Goal: Task Accomplishment & Management: Manage account settings

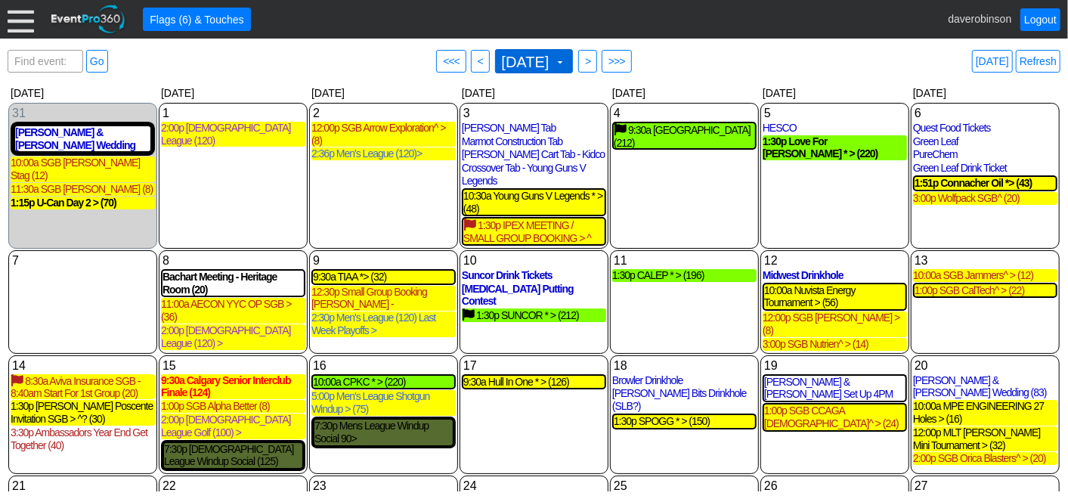
click at [566, 57] on span at bounding box center [560, 62] width 12 height 12
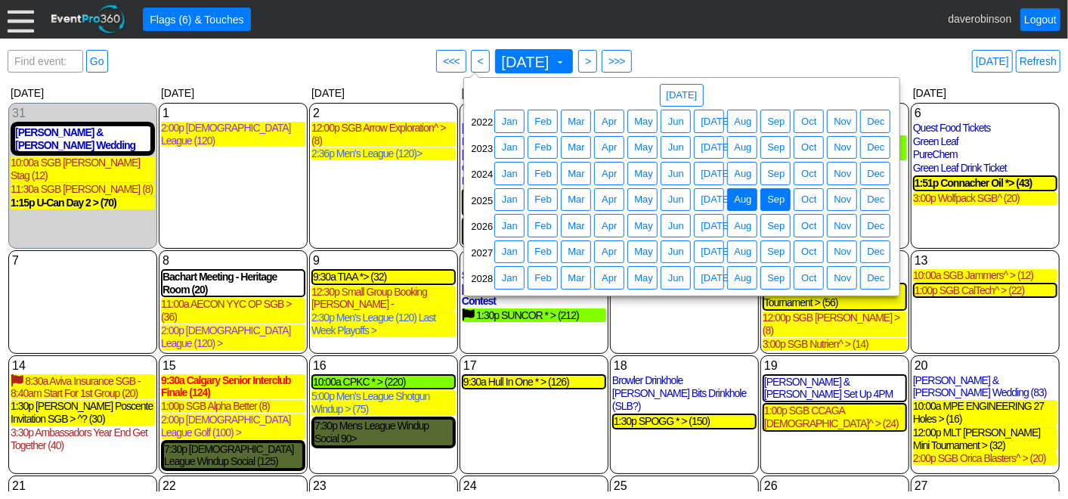
click at [742, 195] on span "Aug" at bounding box center [742, 199] width 23 height 15
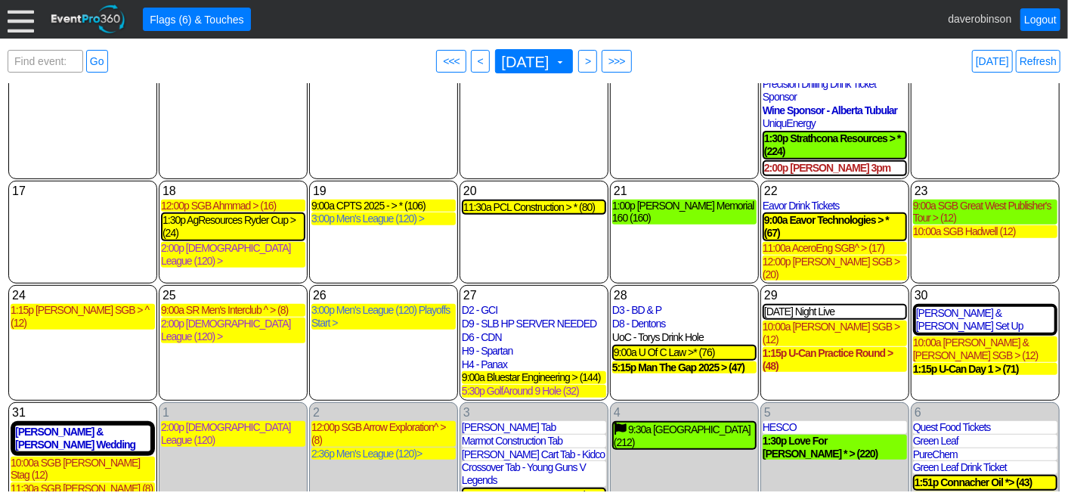
scroll to position [362, 0]
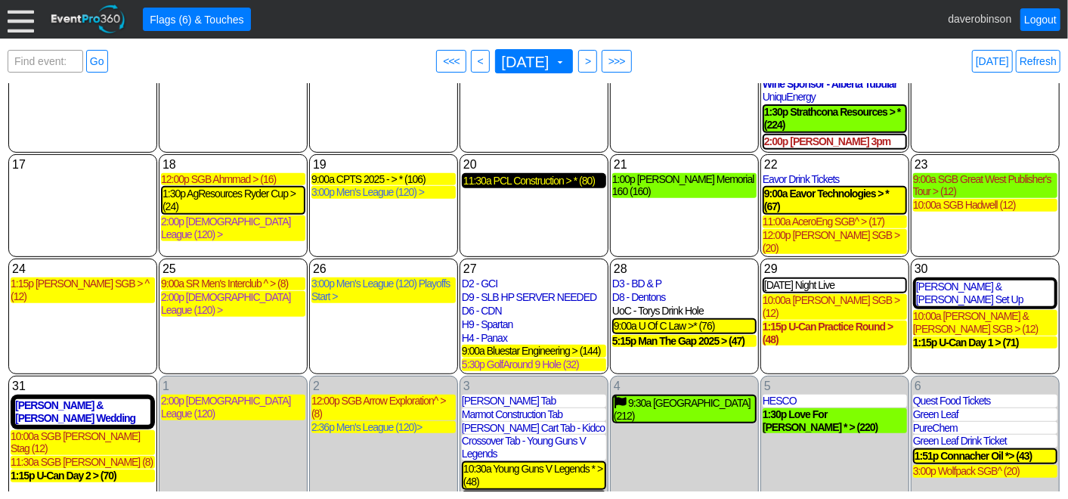
click at [551, 175] on div "11:30a PCL Construction > * (80)" at bounding box center [533, 181] width 141 height 13
click at [677, 419] on div "4 Thursday 9:30a CALGARY DREAM CENTRE (212) CALGARY DREAM CENTRE Golf Completed…" at bounding box center [684, 449] width 149 height 146
click at [831, 420] on div "5 Friday HESCO HESCO Invoice Sent Banquet at Heritage Pointe Golf Club Owner: P…" at bounding box center [834, 449] width 149 height 146
click at [597, 60] on span "● >" at bounding box center [587, 61] width 19 height 23
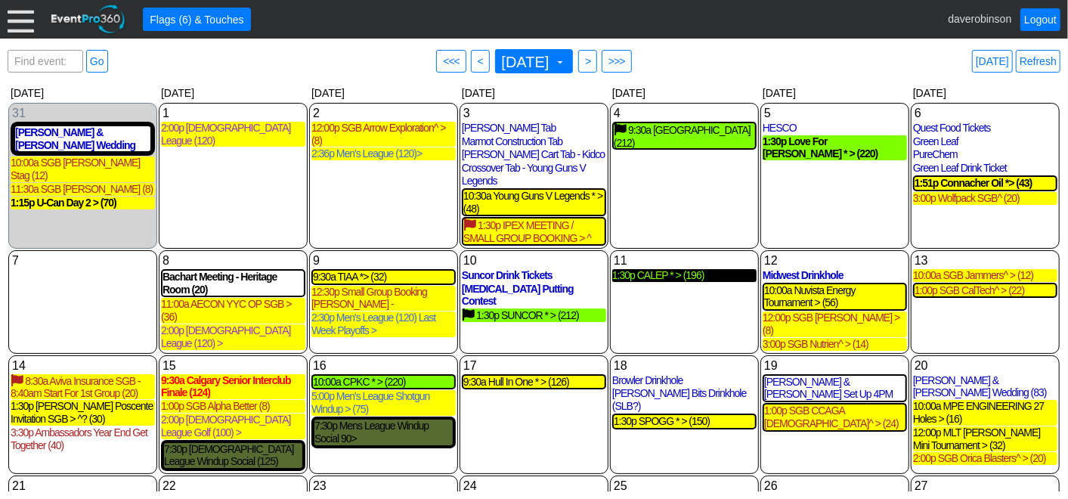
click at [679, 282] on div "1:30p CALEP * > (196)" at bounding box center [684, 275] width 144 height 13
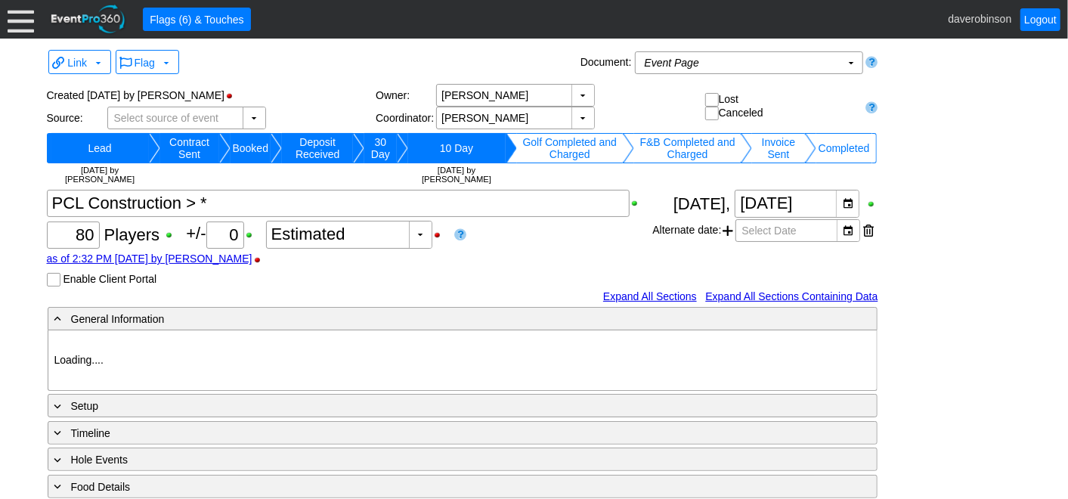
type input "Heritage Pointe Golf Club"
type input "Corporate Tournament"
type input "Scramble"
type input "Shotgun"
type input "Black"
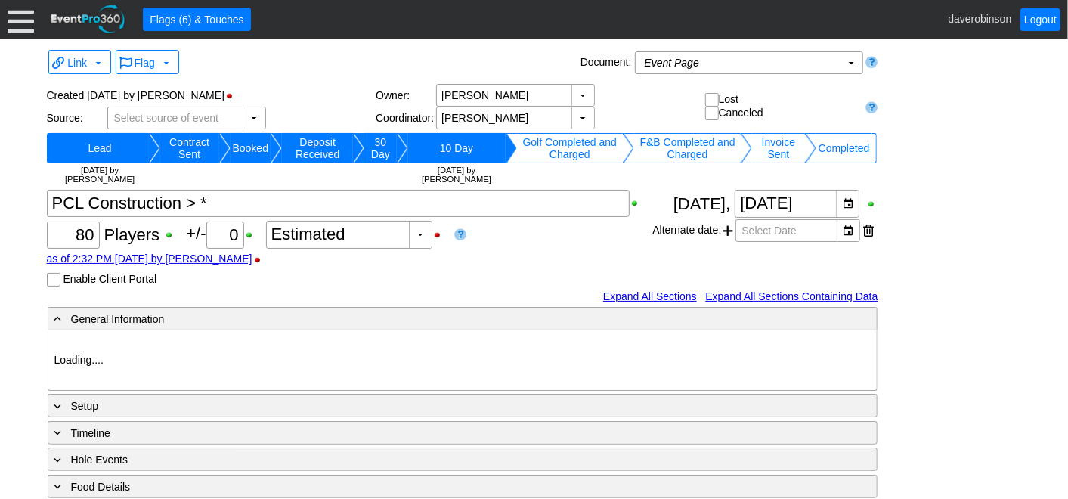
type input "Red"
type input "1170007"
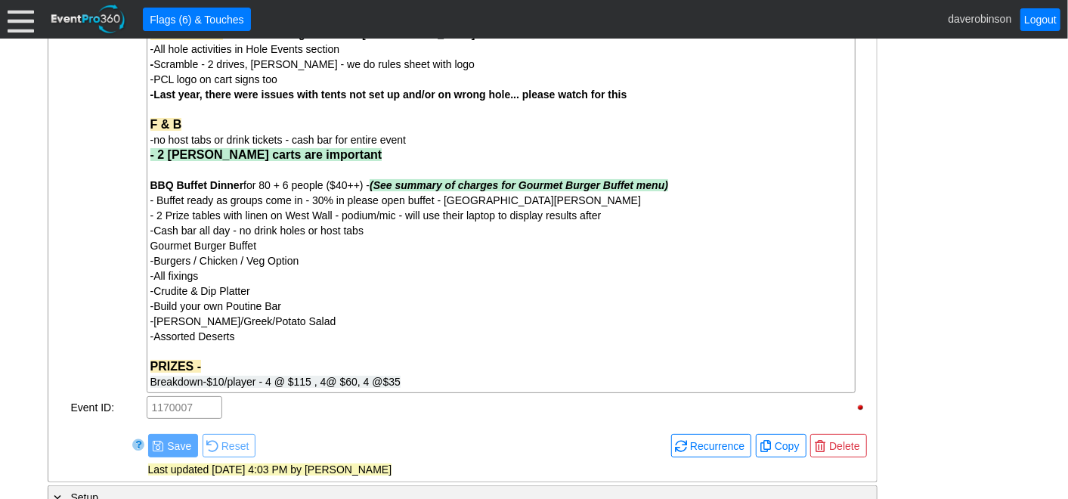
scroll to position [1044, 0]
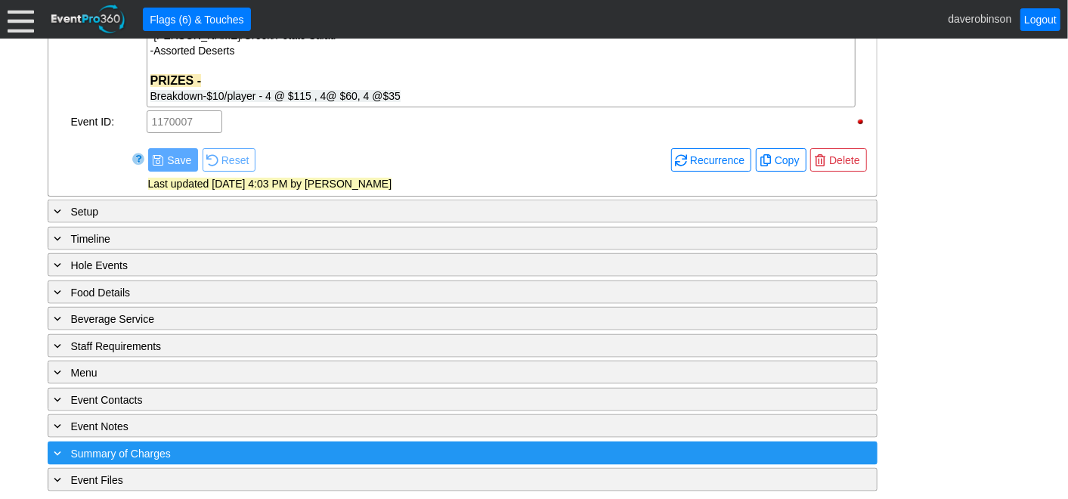
click at [73, 448] on span "Summary of Charges" at bounding box center [121, 454] width 100 height 12
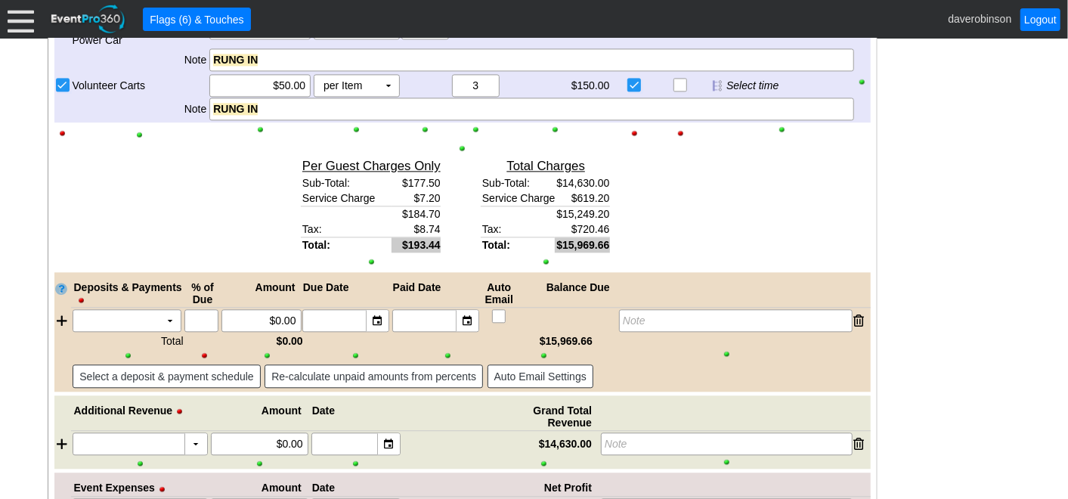
scroll to position [1938, 0]
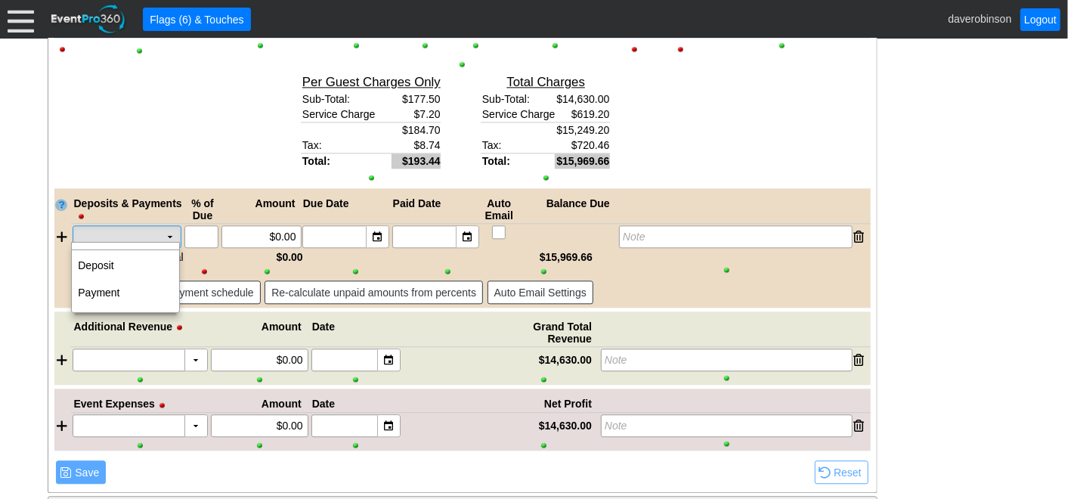
click at [168, 234] on td "▼" at bounding box center [170, 236] width 21 height 21
click at [135, 285] on td "Payment" at bounding box center [125, 292] width 107 height 27
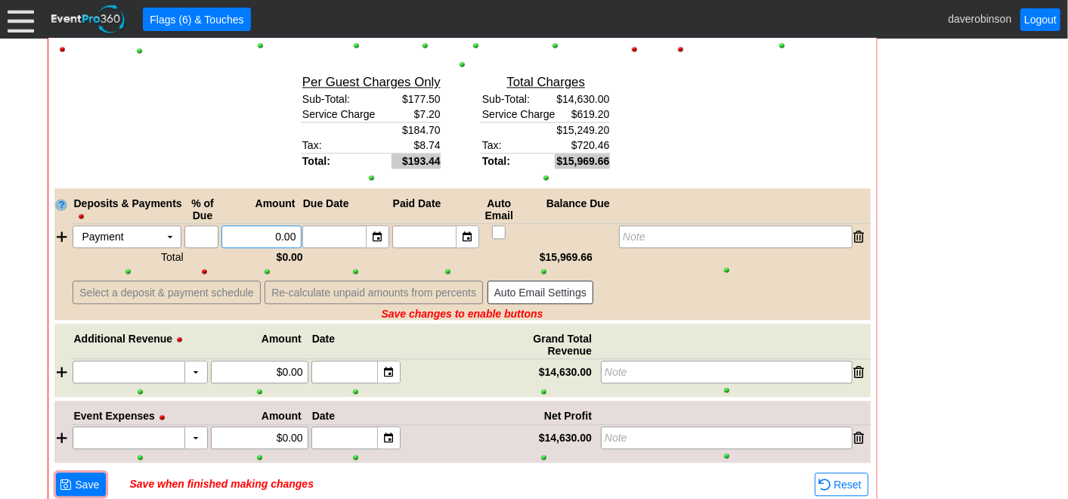
drag, startPoint x: 250, startPoint y: 232, endPoint x: 291, endPoint y: 231, distance: 40.8
click at [291, 231] on input "0.00" at bounding box center [262, 236] width 70 height 21
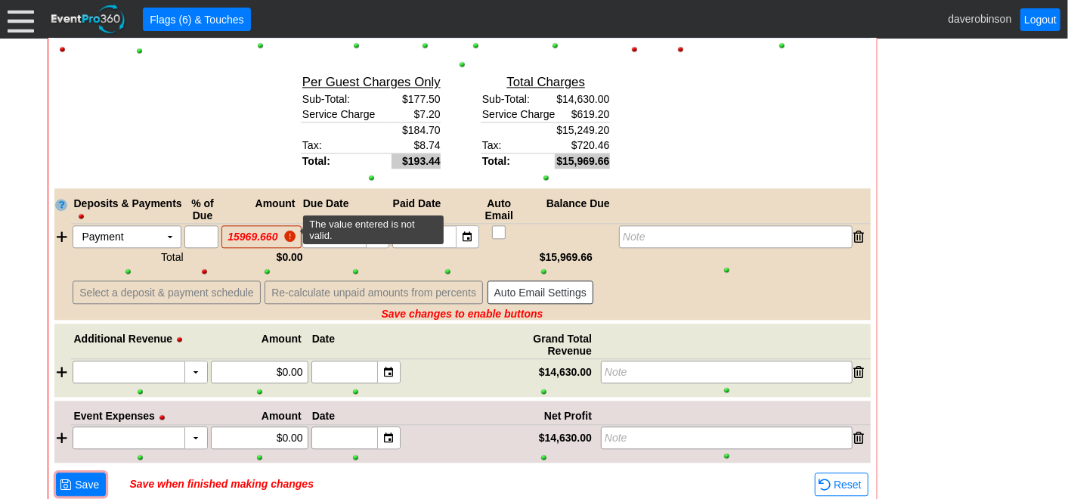
click at [280, 228] on div "15969.660" at bounding box center [252, 236] width 57 height 21
drag, startPoint x: 259, startPoint y: 246, endPoint x: 200, endPoint y: 248, distance: 59.0
click at [257, 251] on div "$0.00" at bounding box center [267, 257] width 85 height 12
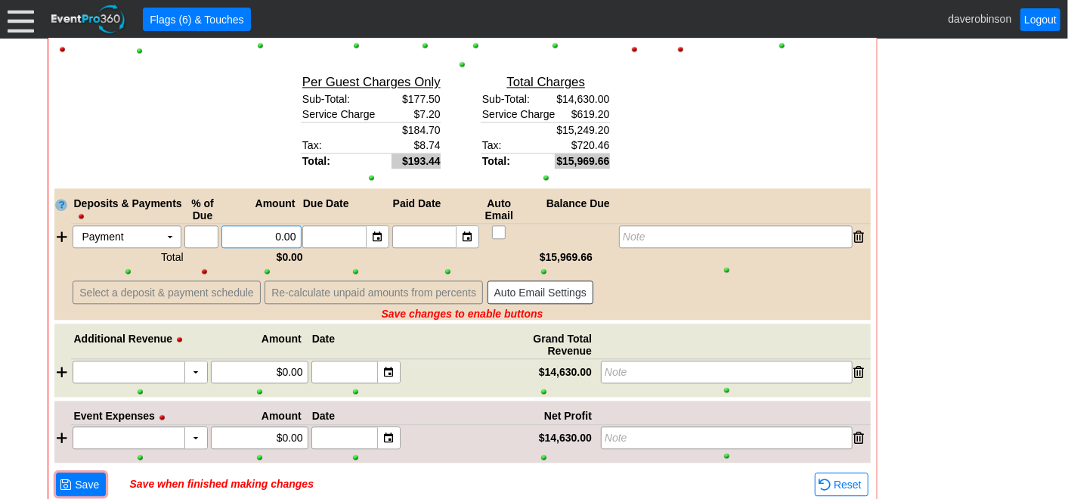
click at [254, 234] on input "0.00" at bounding box center [262, 236] width 70 height 21
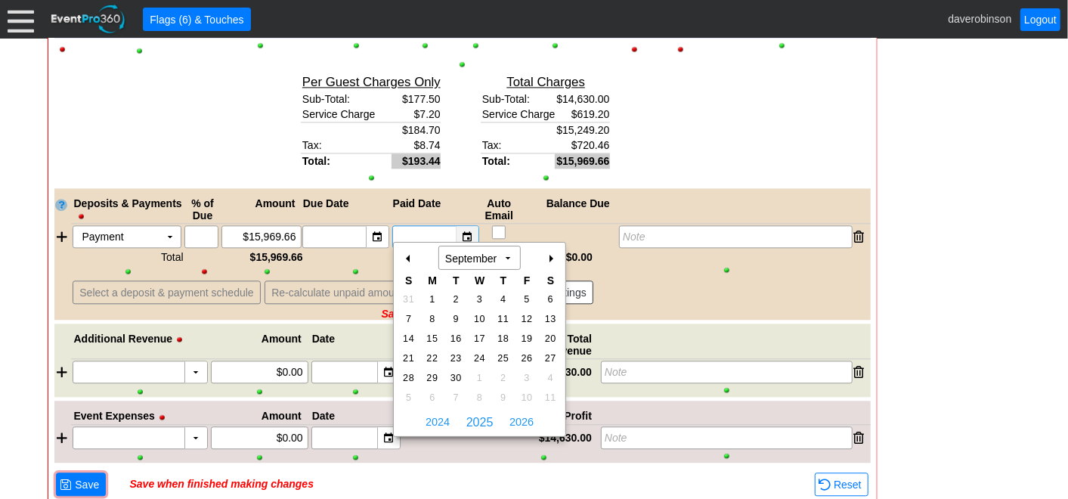
type input "$15,969.66"
click at [469, 235] on div "▼" at bounding box center [467, 236] width 23 height 21
click at [432, 376] on span "29" at bounding box center [431, 378] width 17 height 14
type input "[DATE]"
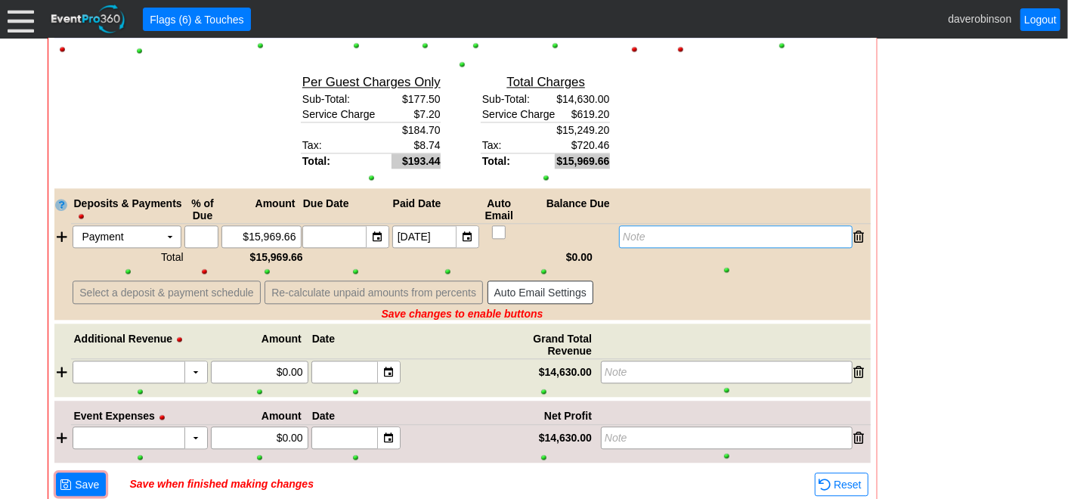
click at [652, 235] on div "Note" at bounding box center [735, 236] width 233 height 23
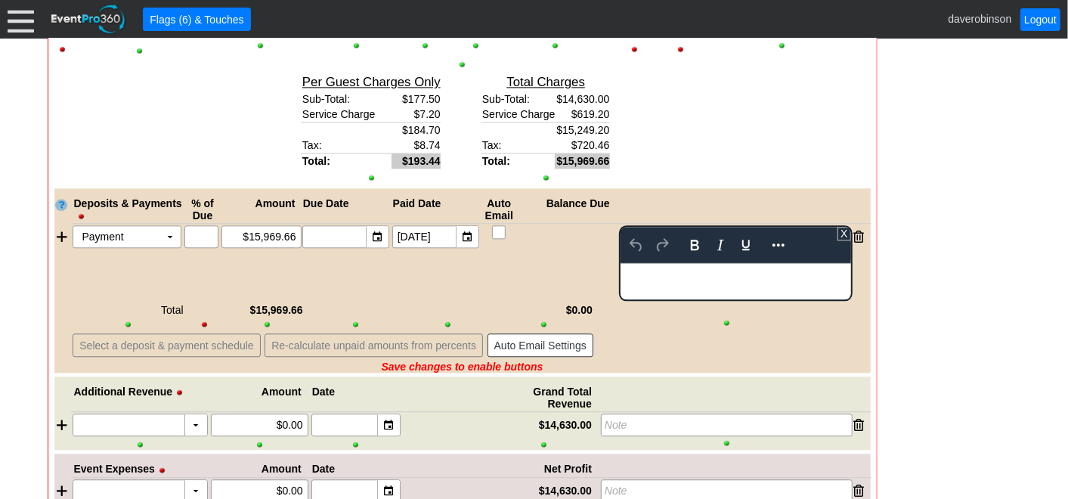
scroll to position [0, 0]
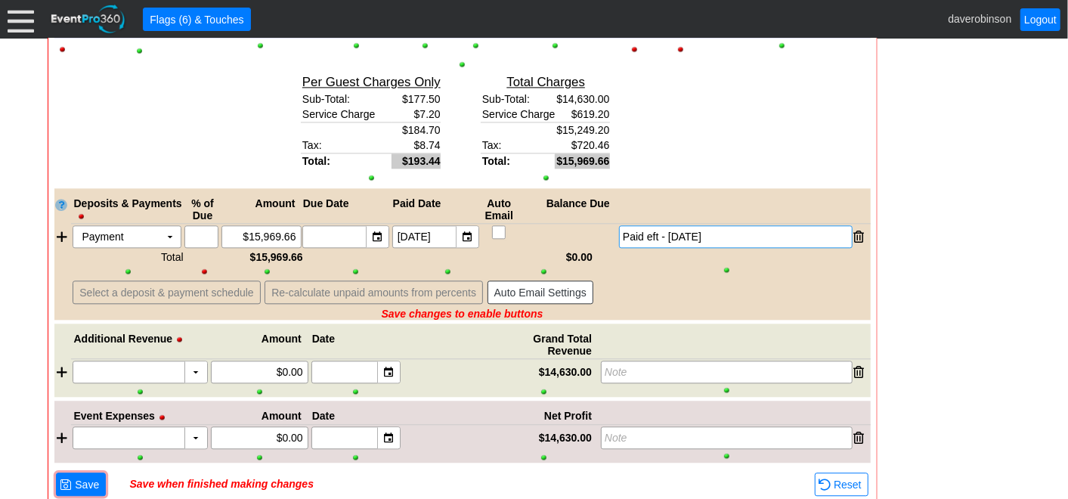
click at [702, 341] on div "Facility: Heritage Pointe Golf Club Guest Count: 80 Tax Exempt Waive Service Ch…" at bounding box center [462, 37] width 816 height 921
click at [88, 479] on span "Save" at bounding box center [87, 484] width 30 height 15
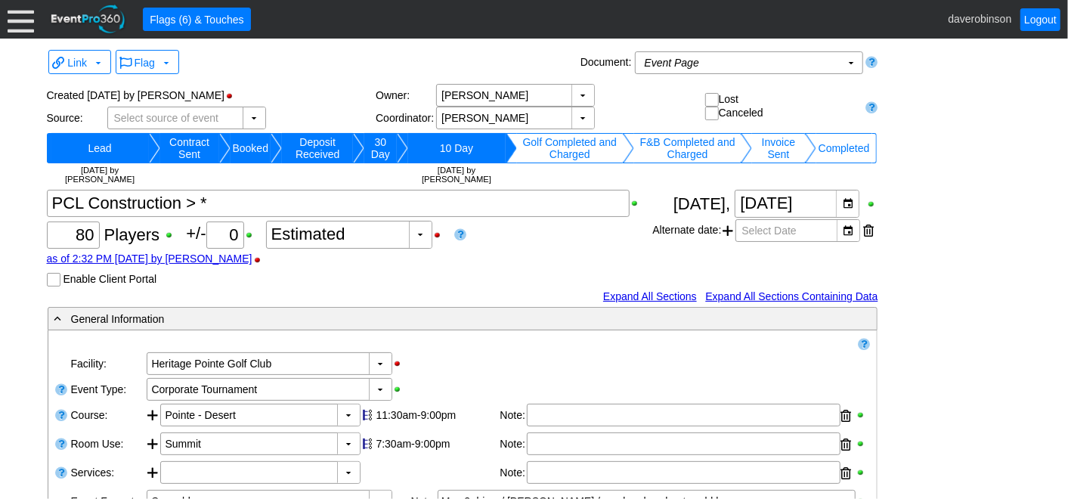
click at [851, 151] on td "Completed" at bounding box center [844, 148] width 56 height 30
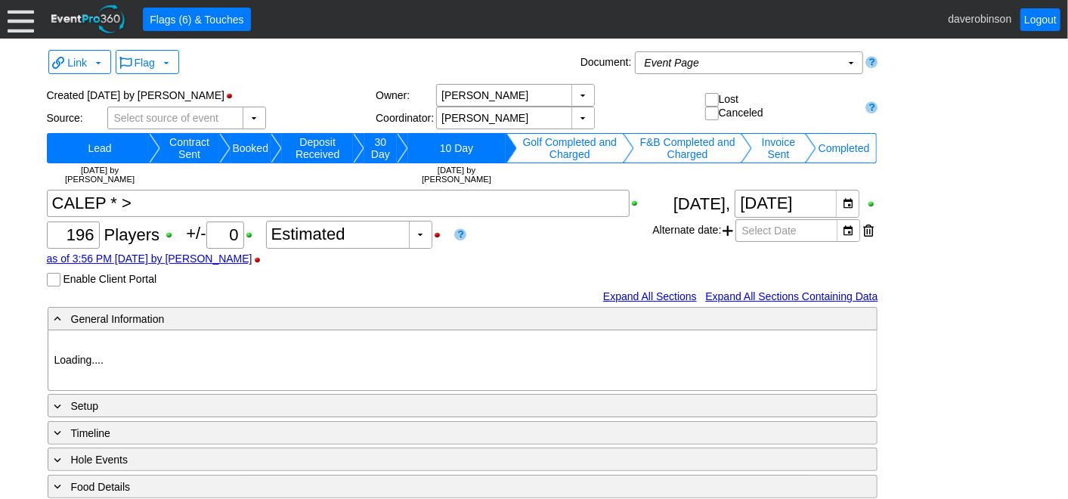
type input "Heritage Pointe Golf Club"
type input "Corporate Tournament"
type input "Shotgun"
type input "Black"
type input "Red"
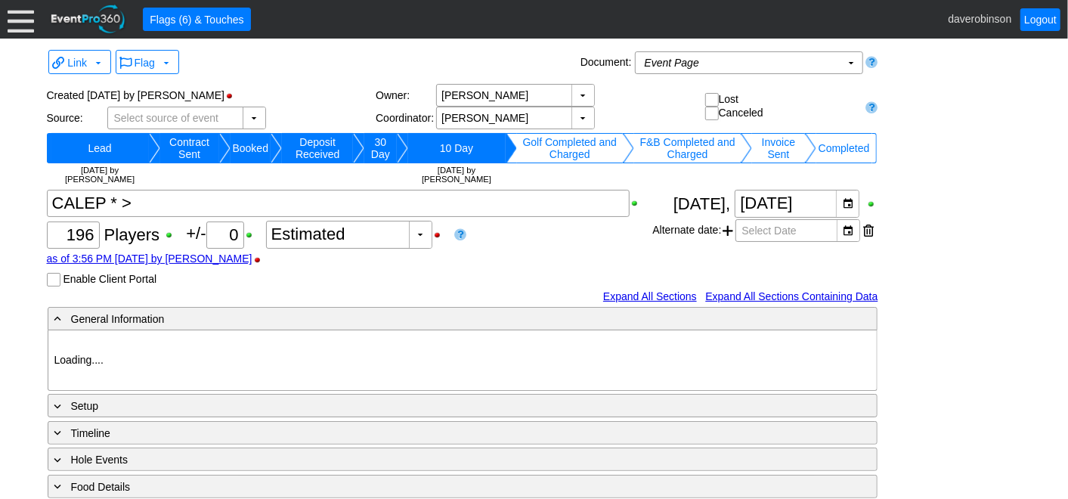
type input "1027883"
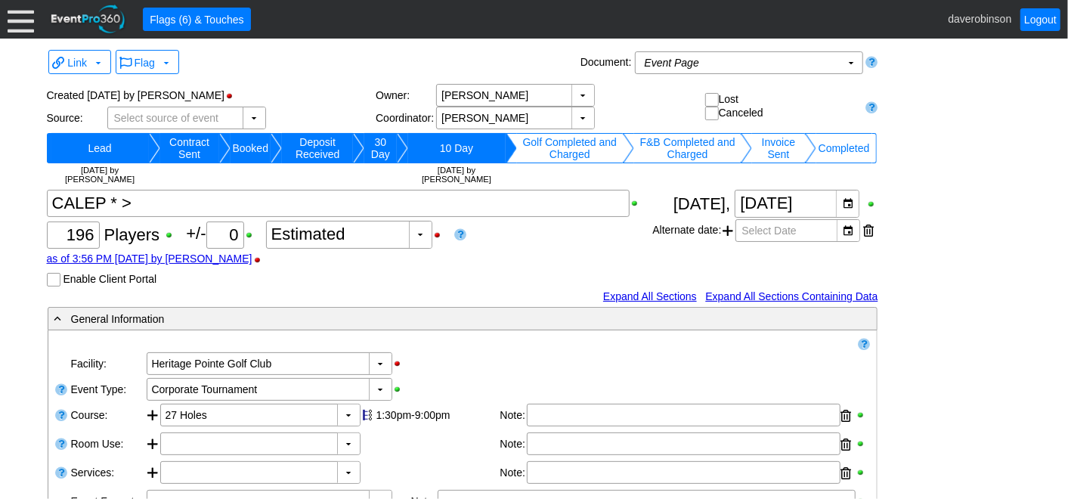
click at [35, 28] on div "● Flags (6) & Touches daverobinson Logout" at bounding box center [534, 19] width 1068 height 39
click at [30, 30] on div at bounding box center [21, 19] width 26 height 26
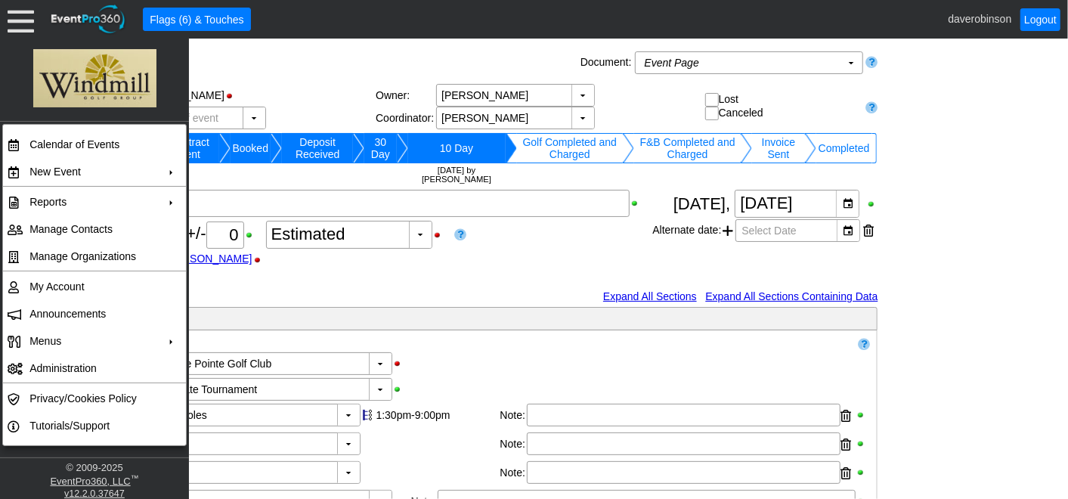
click at [308, 76] on div "Link ▼ Flag ▼ Document: Event Page Χ ▼ ● Print or PDF E-Sign ▼ Insert ▼ Save ▼ …" at bounding box center [463, 62] width 832 height 33
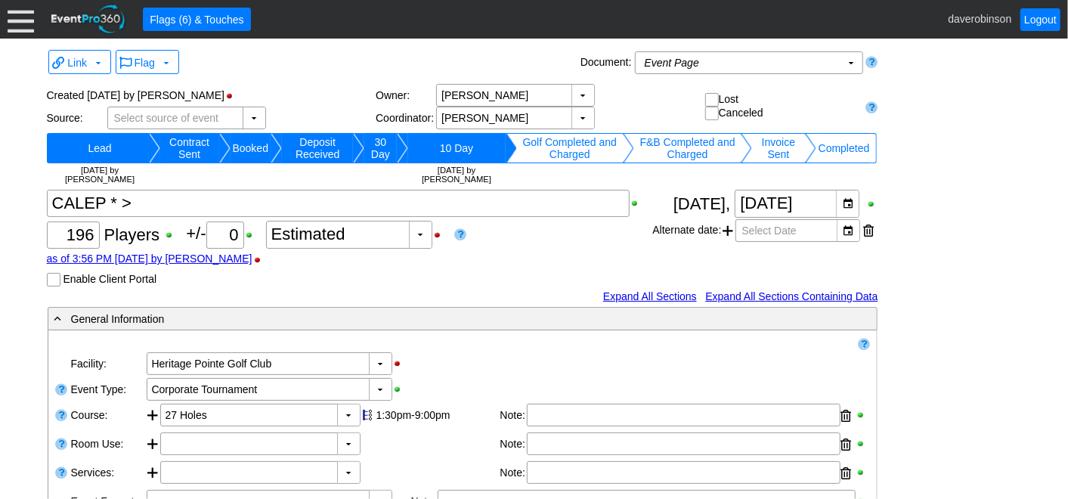
click at [22, 9] on div at bounding box center [21, 19] width 26 height 26
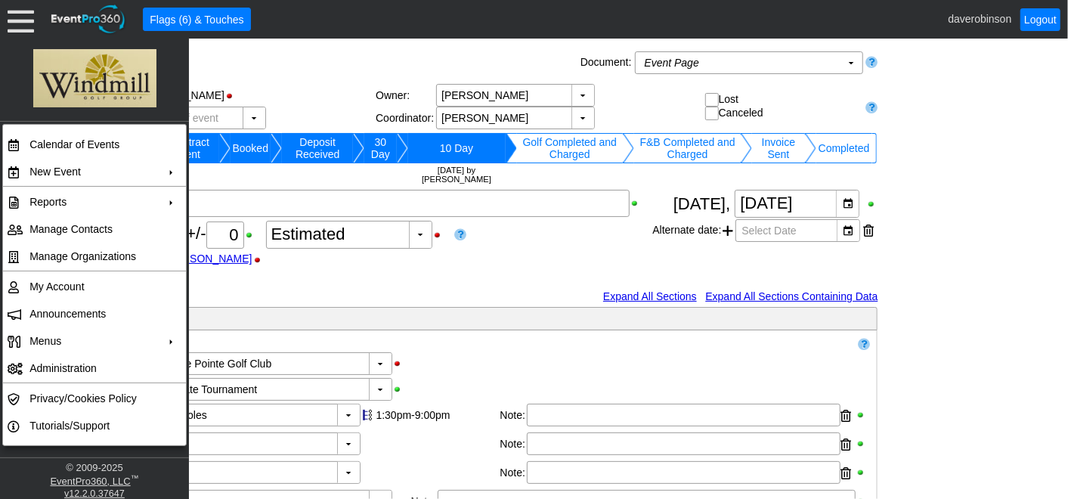
click at [318, 76] on div "Link ▼ Flag ▼ Document: Event Page Χ ▼ ● Print or PDF E-Sign ▼ Insert ▼ Save ▼ …" at bounding box center [463, 62] width 832 height 33
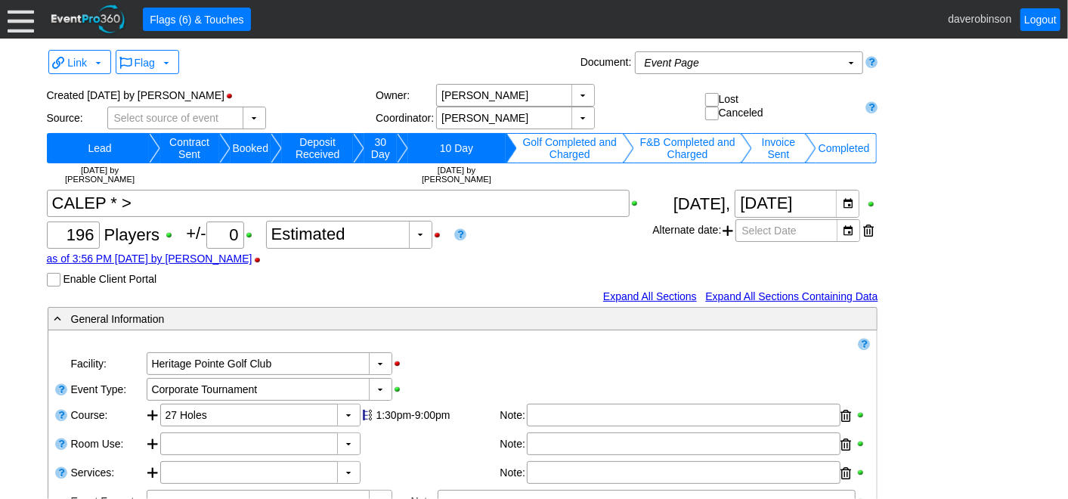
click at [30, 26] on div at bounding box center [21, 19] width 26 height 26
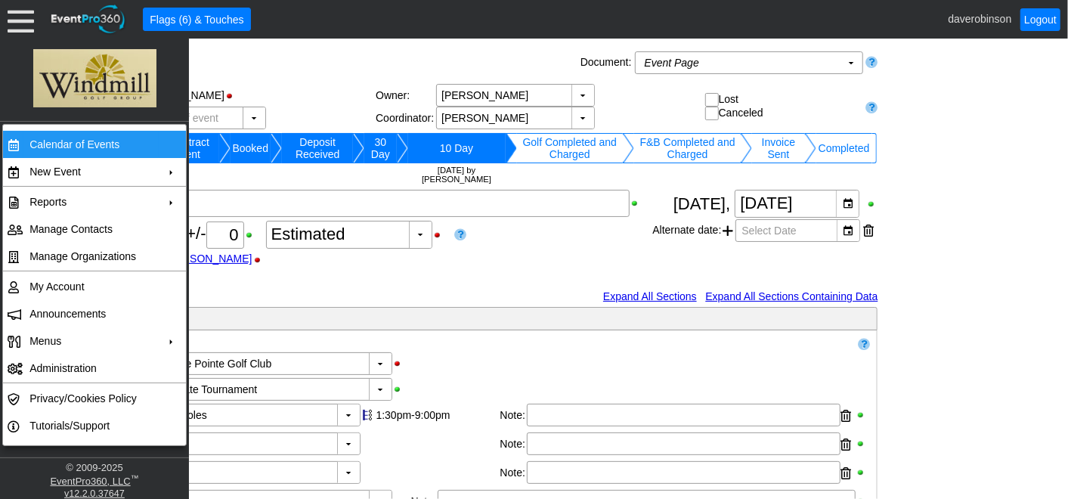
click at [104, 153] on td "Calendar of Events" at bounding box center [90, 144] width 135 height 27
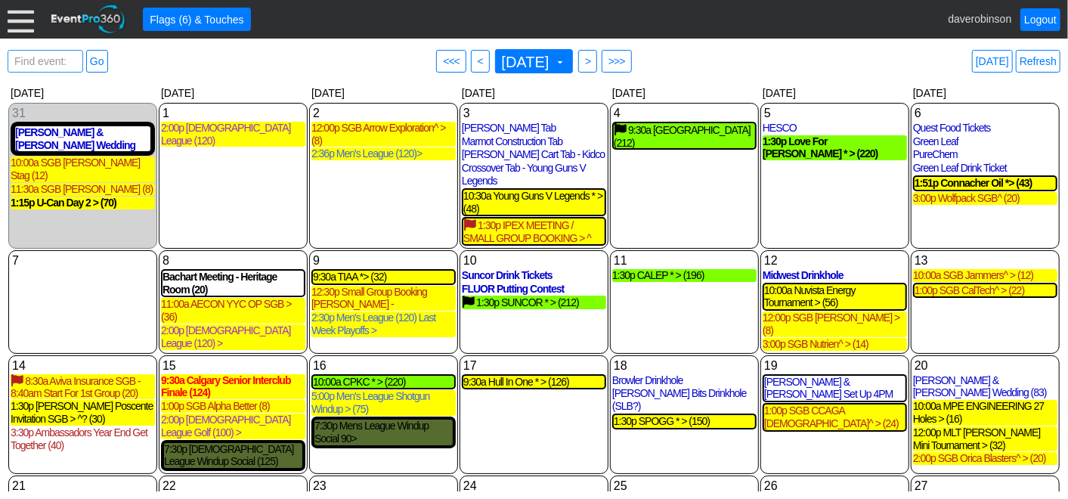
click at [58, 61] on span "Find event: enter title" at bounding box center [45, 69] width 68 height 36
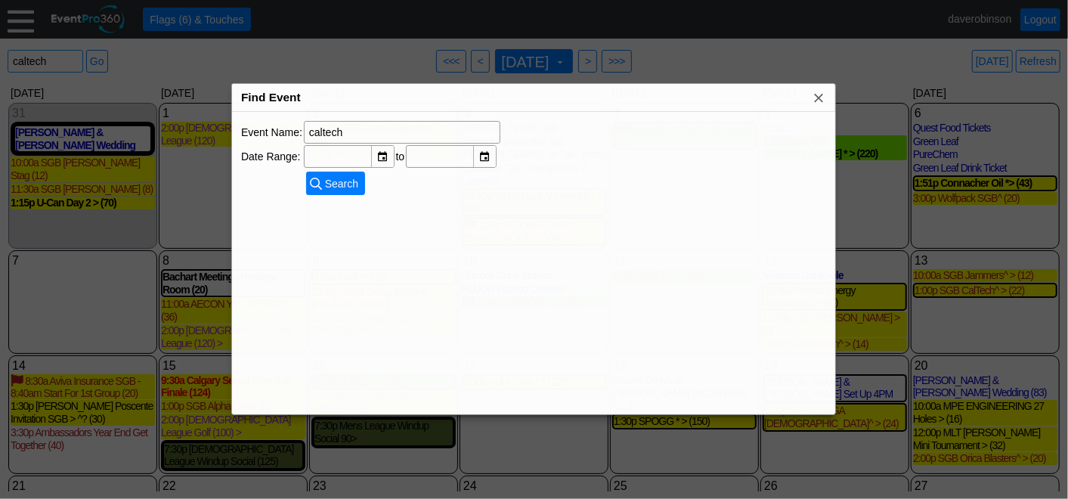
type input "caltech"
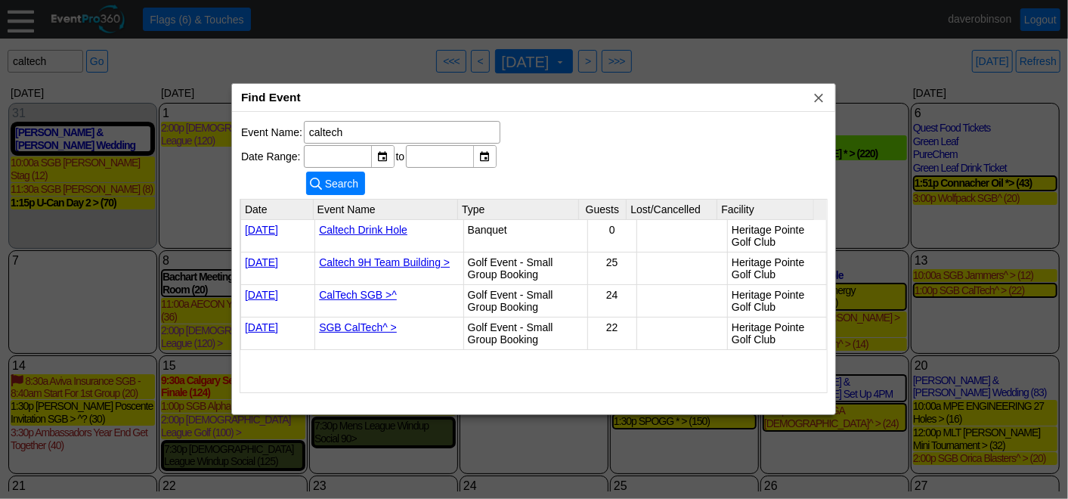
click at [368, 324] on link "SGB CalTech^ >" at bounding box center [358, 327] width 78 height 12
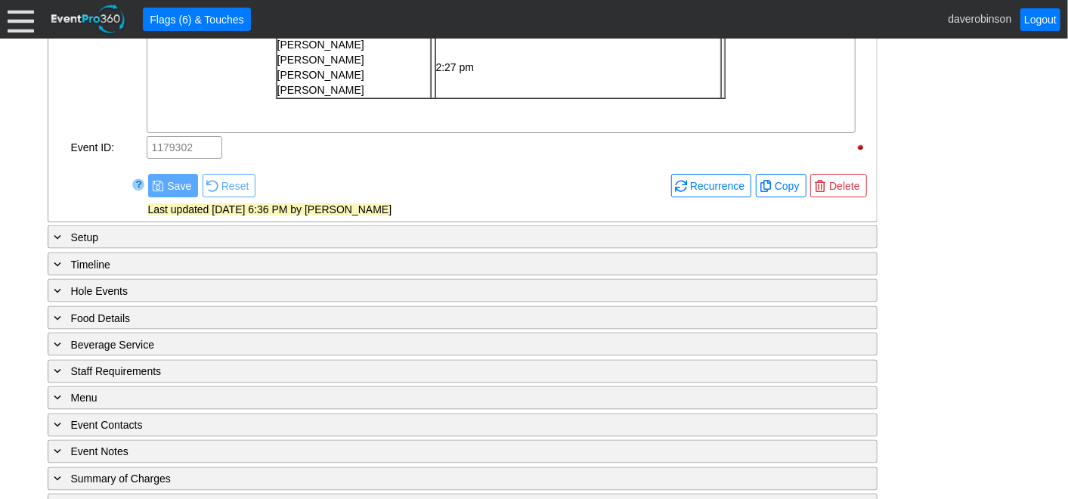
scroll to position [1283, 0]
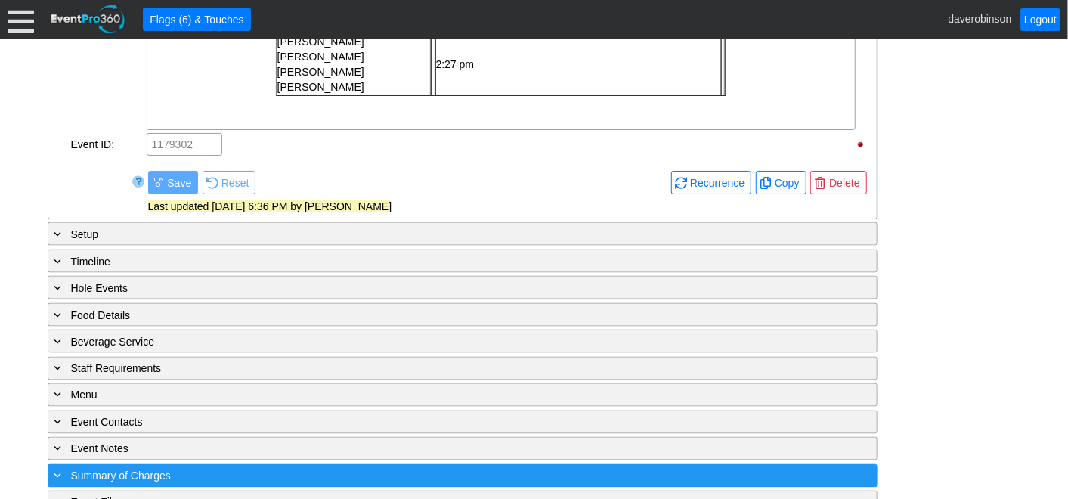
click at [141, 467] on div "+ Summary of Charges" at bounding box center [431, 475] width 760 height 17
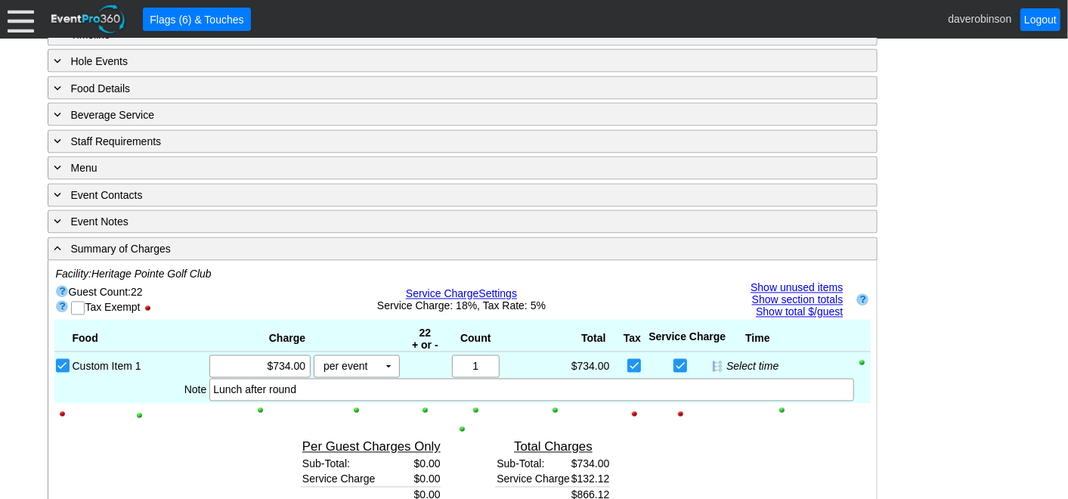
scroll to position [1504, 0]
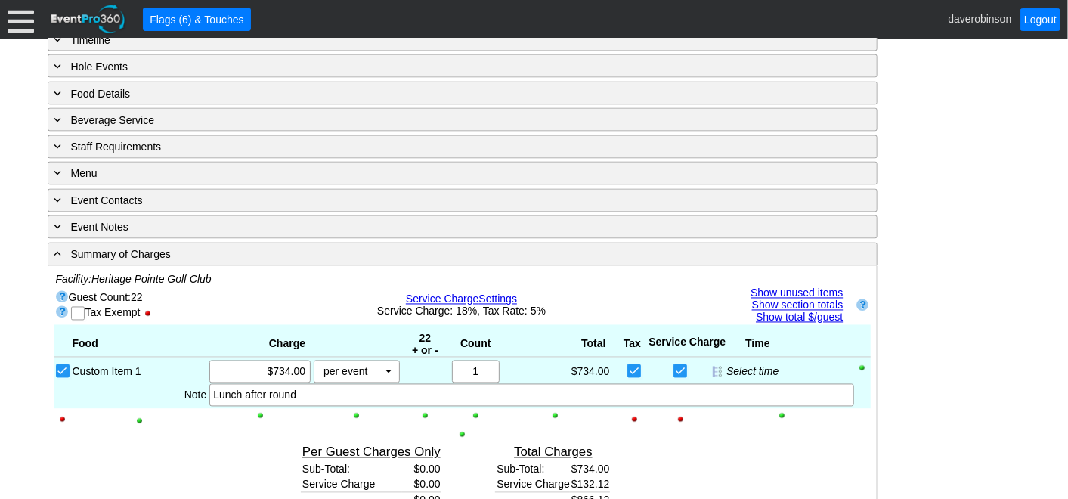
click at [797, 287] on link "Show unused items" at bounding box center [797, 293] width 92 height 12
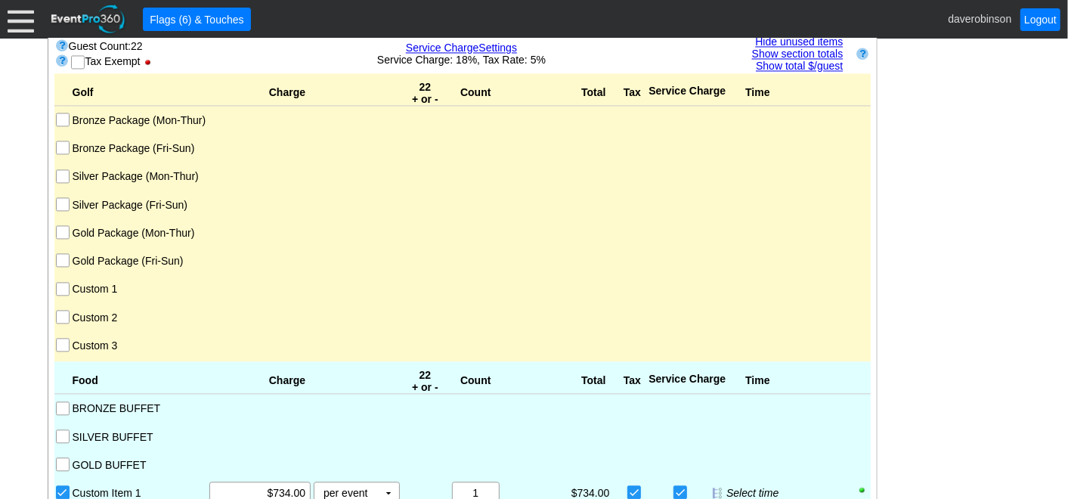
scroll to position [1672, 0]
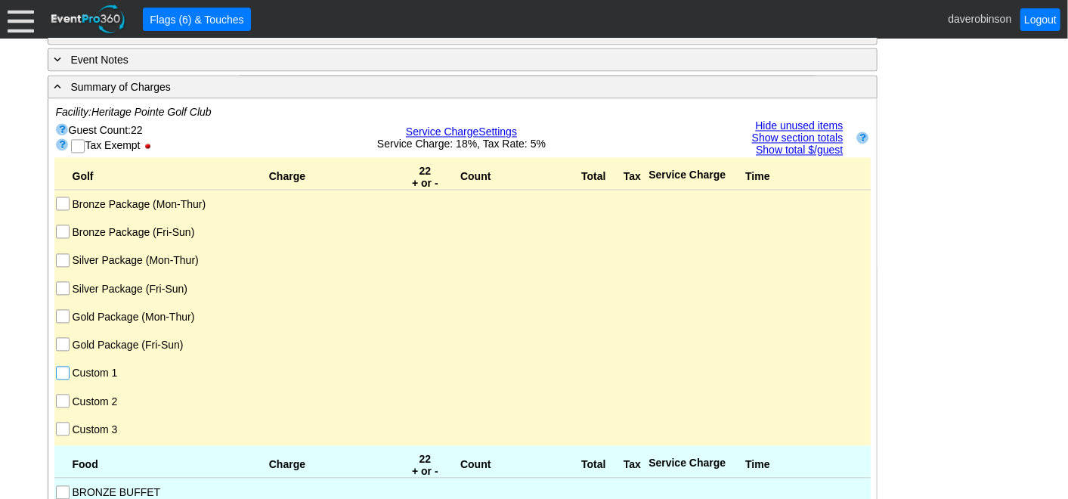
click at [61, 367] on input "Custom 1" at bounding box center [64, 374] width 15 height 15
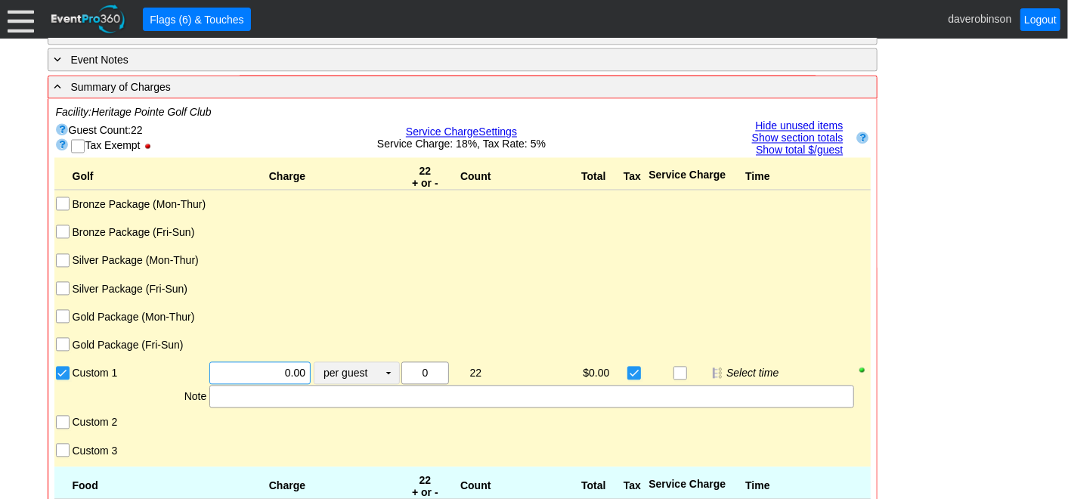
drag, startPoint x: 268, startPoint y: 348, endPoint x: 335, endPoint y: 348, distance: 66.5
click at [335, 361] on div "Χ 0.00 per guest Χ ▼ Upcharge" at bounding box center [304, 372] width 192 height 23
type input "$55.00"
click at [330, 385] on div at bounding box center [531, 396] width 644 height 23
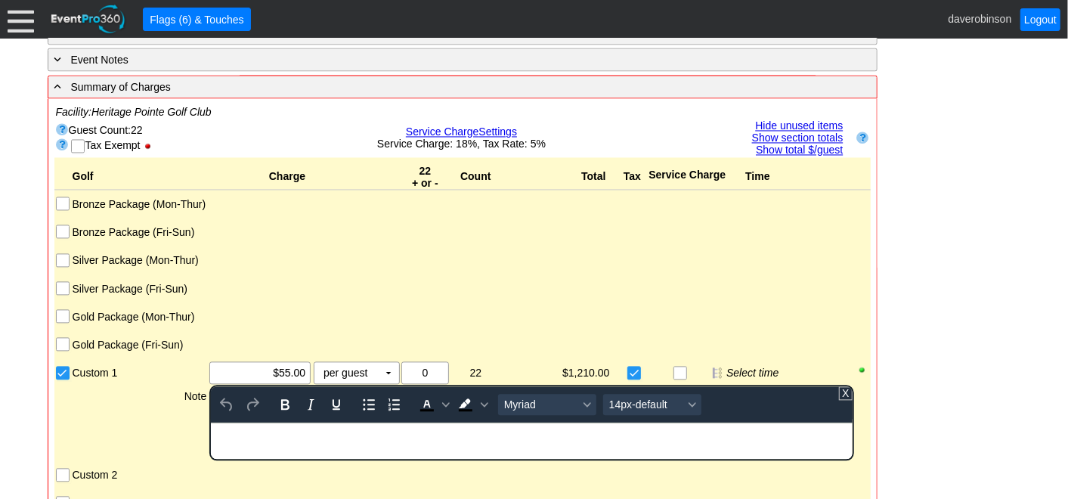
scroll to position [0, 0]
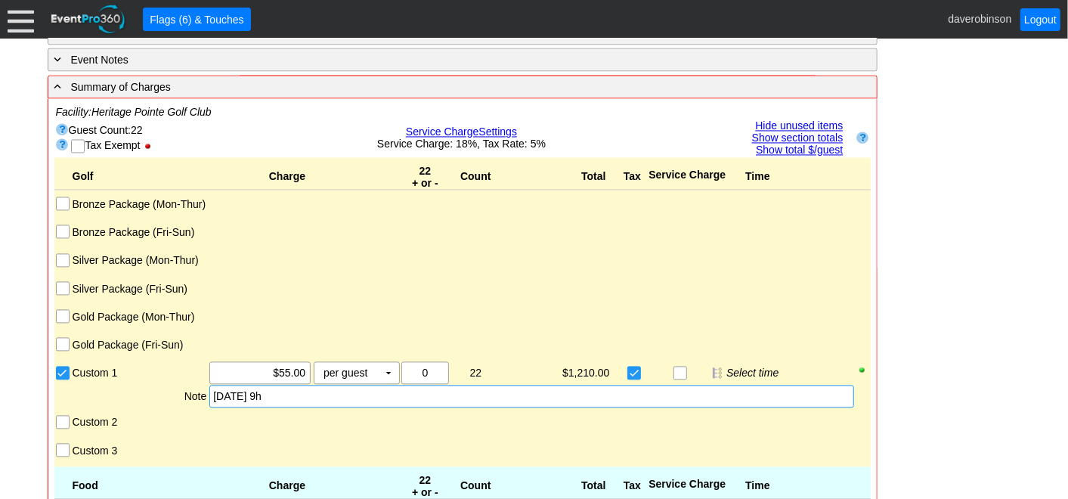
click at [921, 339] on div "- General Information ▼ Loading.... Remove all highlights Facility: ▼ Χ [GEOGRA…" at bounding box center [534, 397] width 983 height 3527
click at [291, 389] on div "[DATE] 9h" at bounding box center [531, 396] width 637 height 15
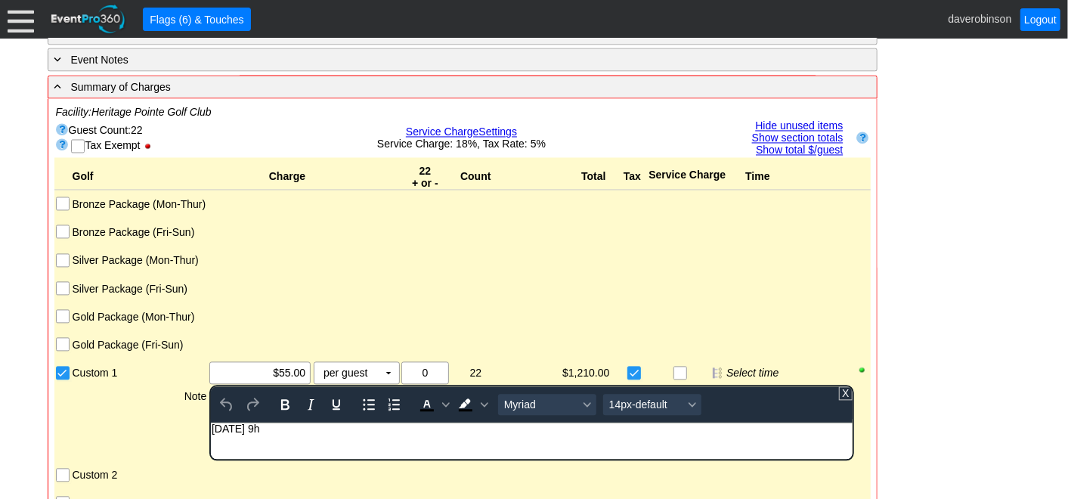
click at [278, 432] on div "[DATE] 9h" at bounding box center [532, 429] width 640 height 12
paste body "Rich Text Area. Press ALT-0 for help."
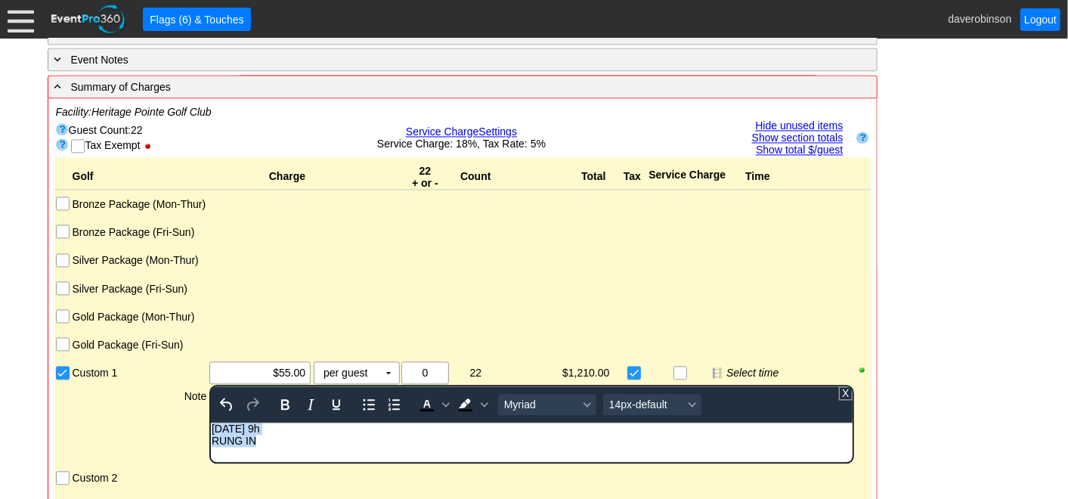
drag, startPoint x: 267, startPoint y: 444, endPoint x: 384, endPoint y: 822, distance: 395.7
click at [211, 429] on html "[DATE] 9h RUNG IN" at bounding box center [531, 439] width 641 height 32
click at [263, 443] on div "RUNG IN" at bounding box center [532, 441] width 640 height 12
drag, startPoint x: 263, startPoint y: 444, endPoint x: 222, endPoint y: 443, distance: 40.8
click at [222, 443] on div "RUNG IN" at bounding box center [532, 441] width 640 height 12
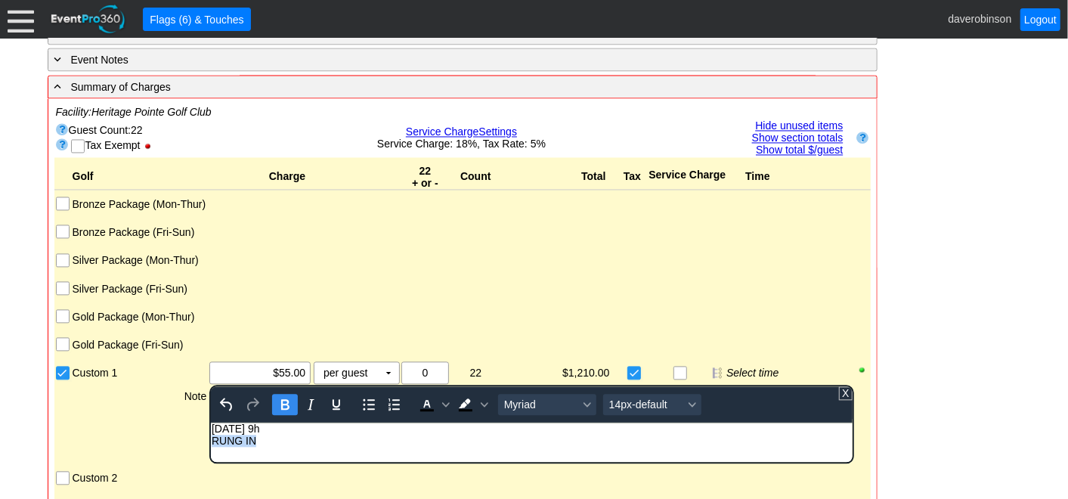
click at [283, 395] on icon "Bold" at bounding box center [285, 404] width 18 height 18
click at [475, 394] on span "Background color Black" at bounding box center [466, 404] width 26 height 21
click at [479, 394] on span "Background color Black" at bounding box center [485, 404] width 12 height 21
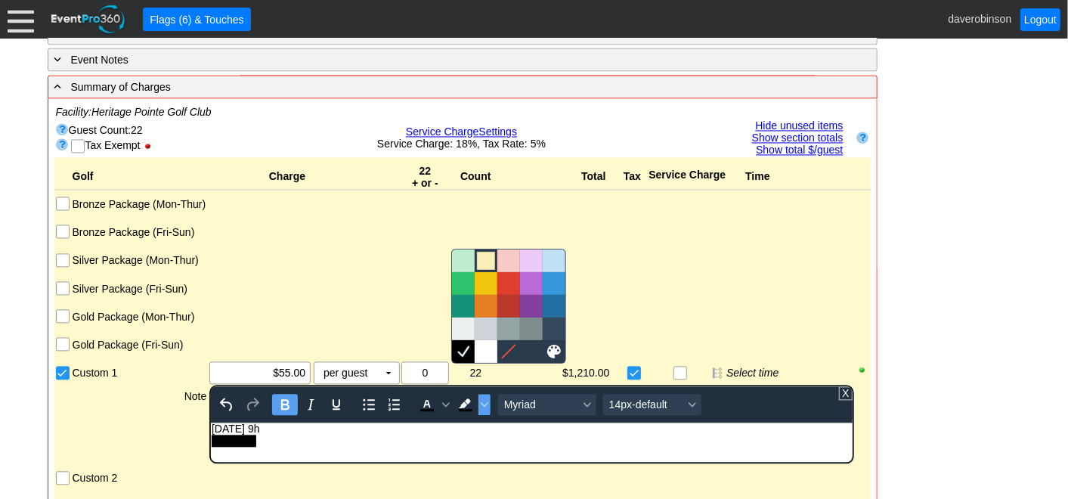
click at [485, 269] on div at bounding box center [486, 261] width 18 height 18
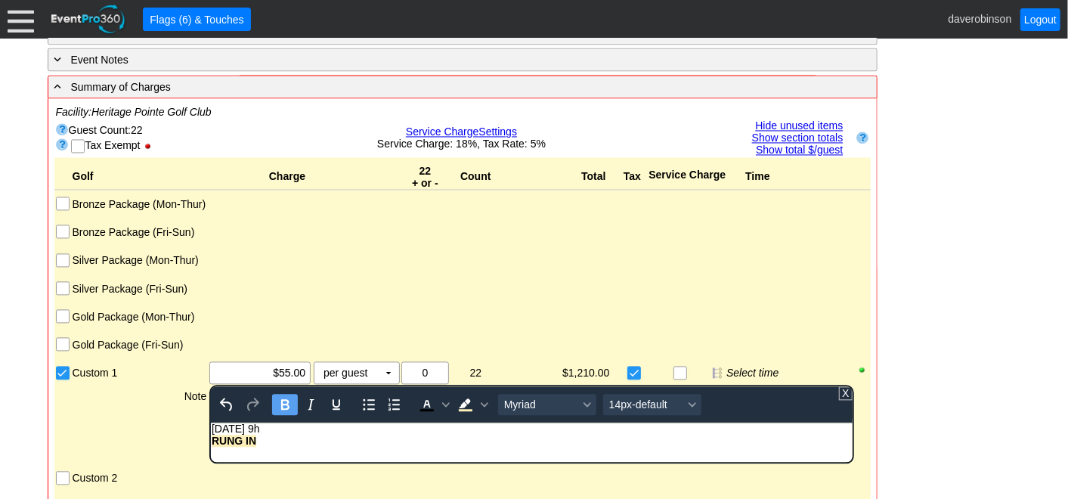
click at [140, 388] on div "Note" at bounding box center [140, 424] width 138 height 79
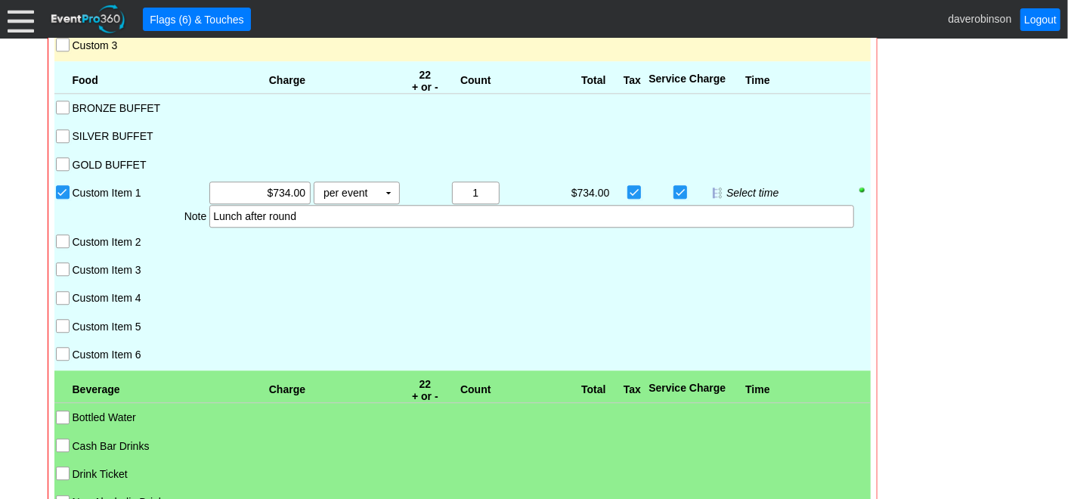
scroll to position [1840, 0]
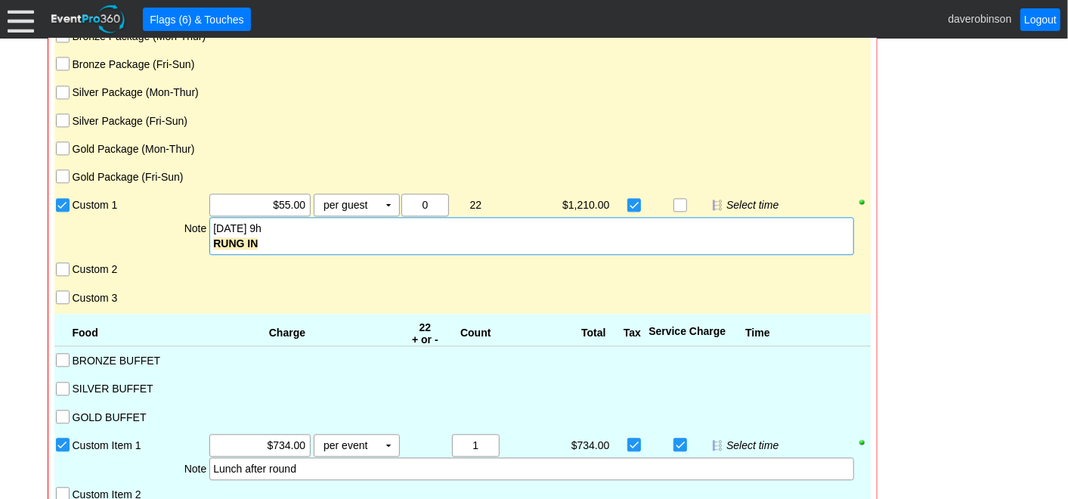
click at [63, 263] on input "Custom 2" at bounding box center [64, 270] width 15 height 15
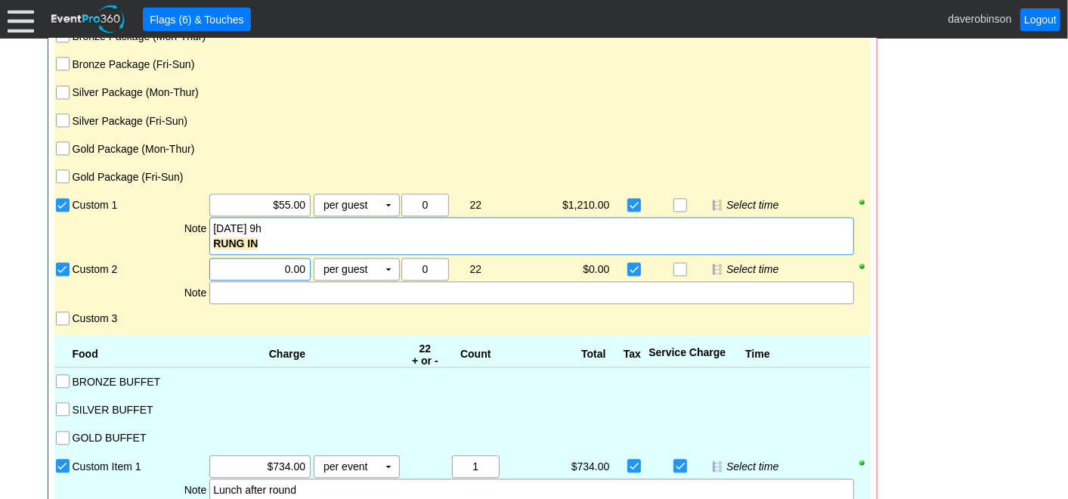
click at [262, 259] on input "0.00" at bounding box center [260, 269] width 91 height 21
click at [378, 259] on td "▼" at bounding box center [388, 269] width 21 height 21
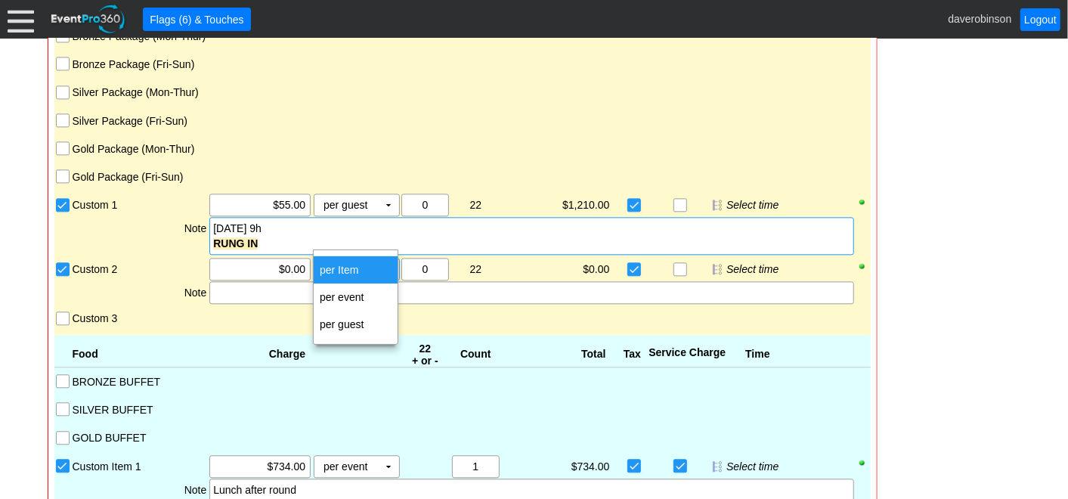
click at [366, 270] on td "per Item" at bounding box center [356, 269] width 84 height 27
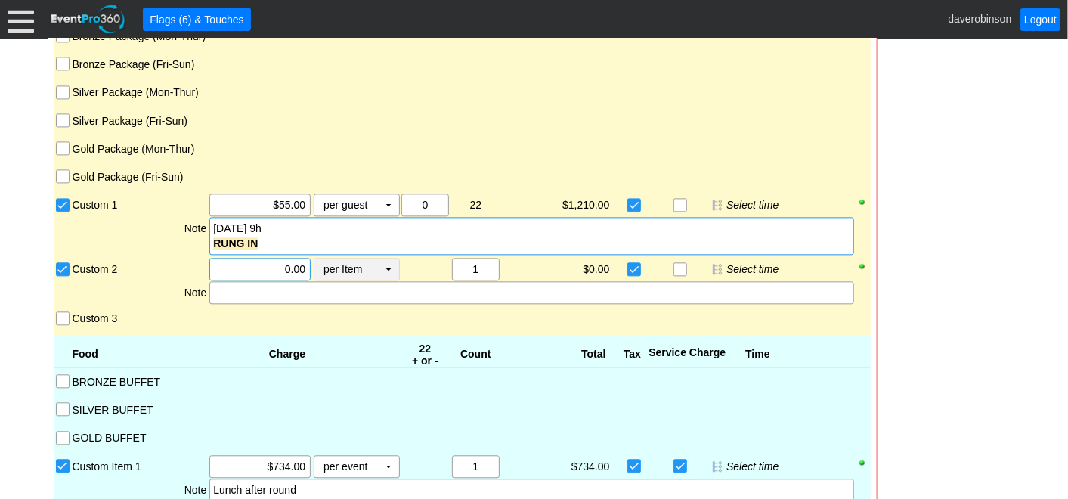
drag, startPoint x: 265, startPoint y: 237, endPoint x: 351, endPoint y: 236, distance: 85.4
click at [351, 258] on div "Χ 0.00 per Item Χ ▼ Upcharge" at bounding box center [304, 269] width 192 height 23
type input "$24.00"
drag, startPoint x: 484, startPoint y: 235, endPoint x: 443, endPoint y: 234, distance: 40.8
click at [443, 258] on div "Χ 0 22 Χ 1" at bounding box center [450, 269] width 101 height 23
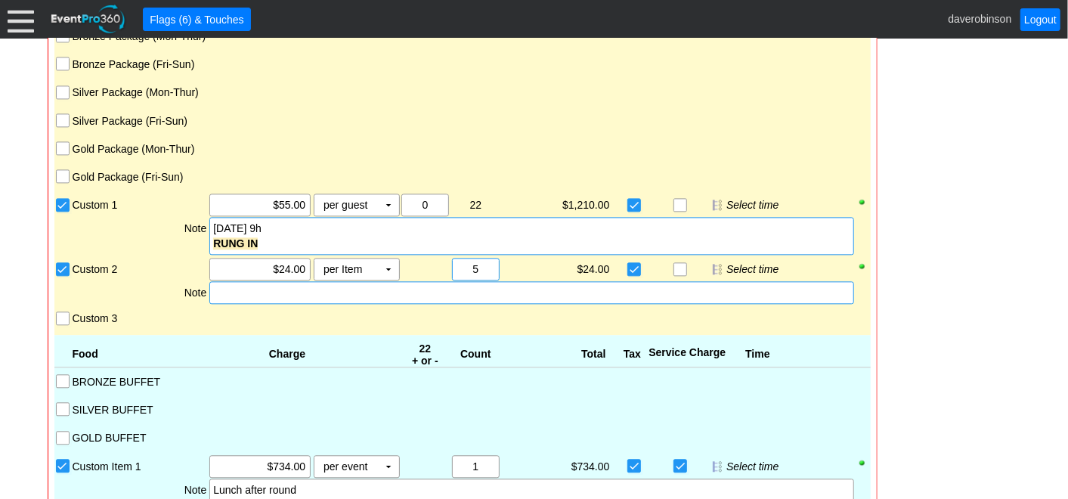
type input "5"
click at [257, 281] on div at bounding box center [531, 292] width 644 height 23
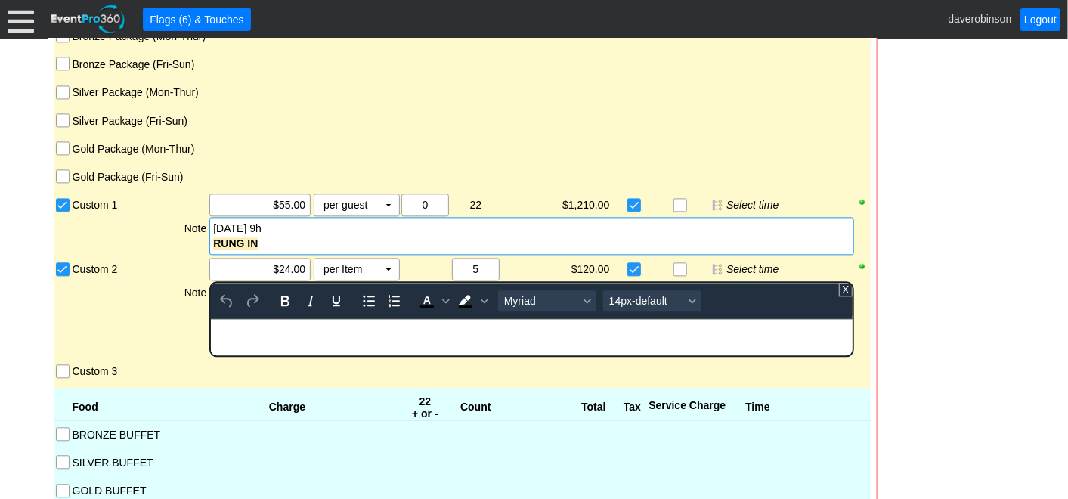
scroll to position [0, 0]
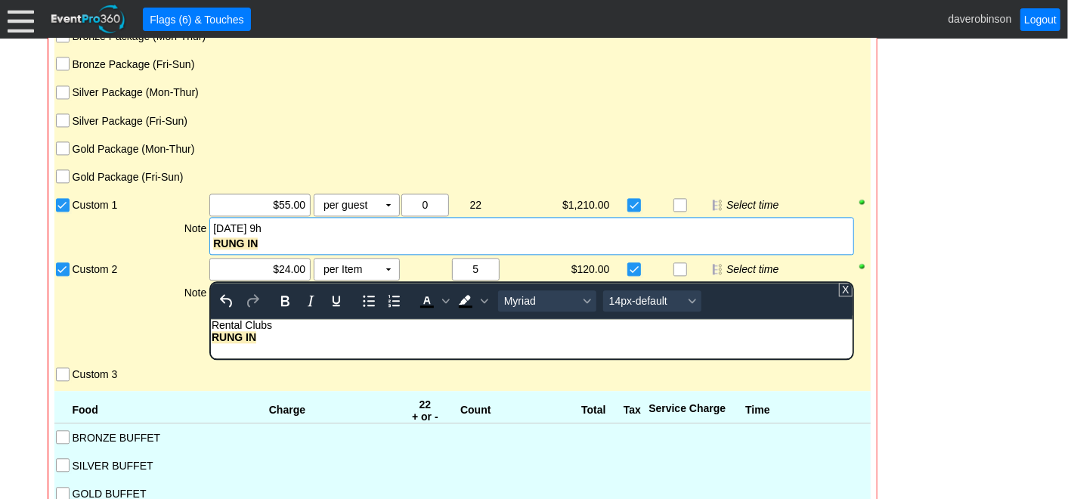
click at [162, 289] on div "Golf Charge 22 + or - Count Total Tax Service Charge Time Bronze Package (Mon-T…" at bounding box center [462, 189] width 816 height 401
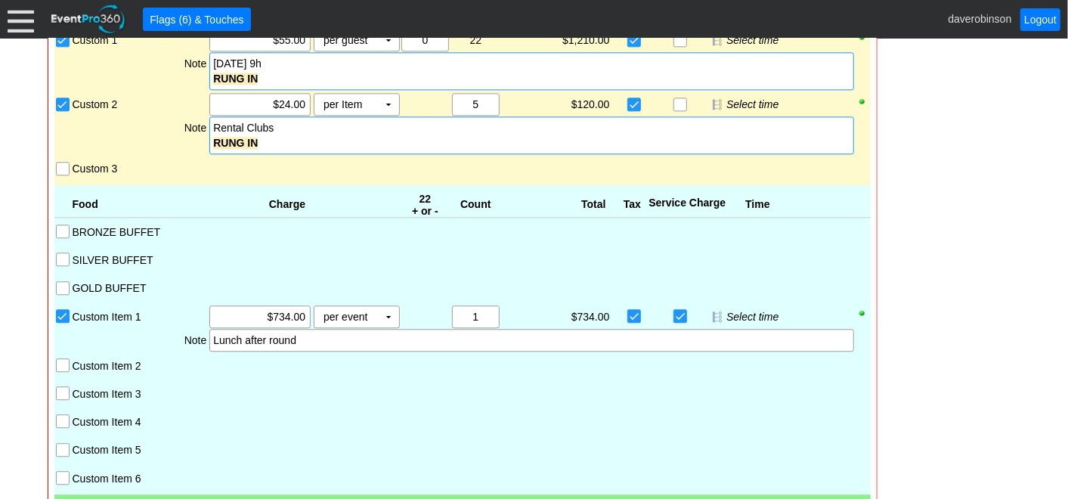
scroll to position [2009, 0]
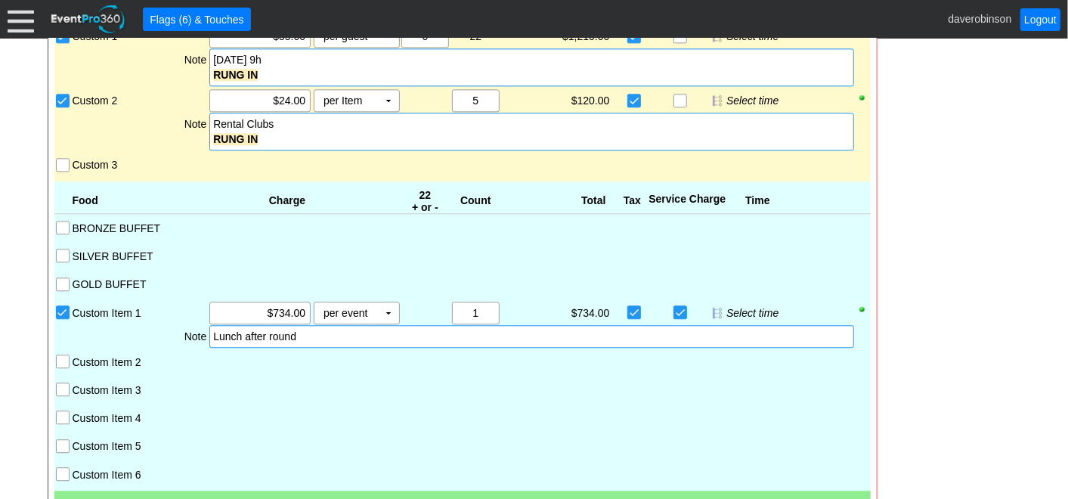
click at [308, 329] on div "Lunch after round" at bounding box center [531, 336] width 637 height 15
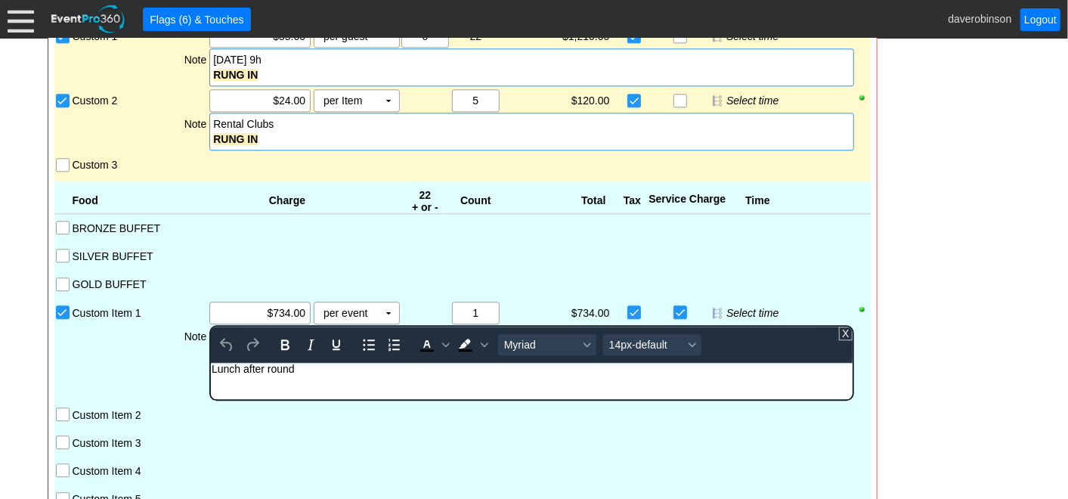
scroll to position [0, 0]
click at [317, 374] on body "Lunch after round" at bounding box center [531, 372] width 641 height 20
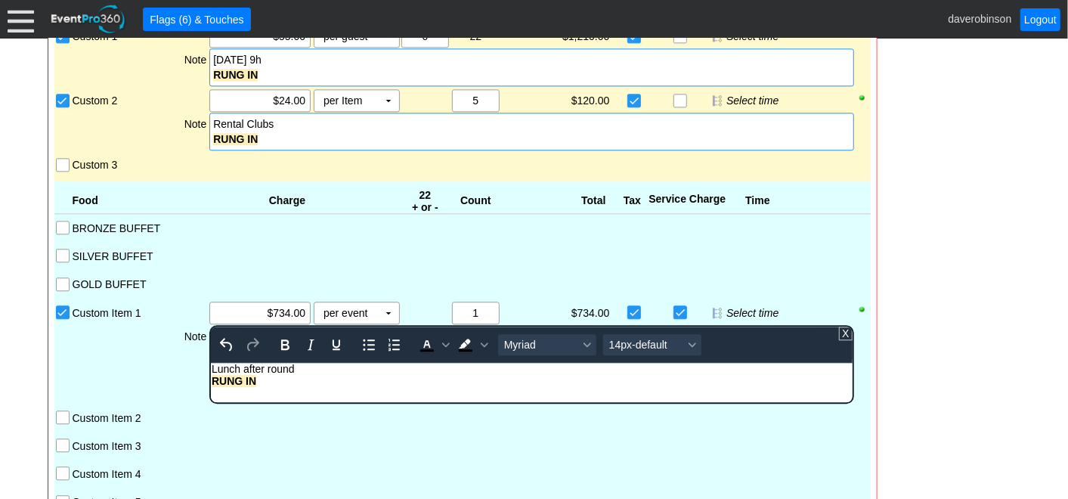
click at [226, 445] on div "Food Charge 22 + or - Count Total Tax Service Charge Time BRONZE BUFFET SILVER …" at bounding box center [462, 363] width 816 height 365
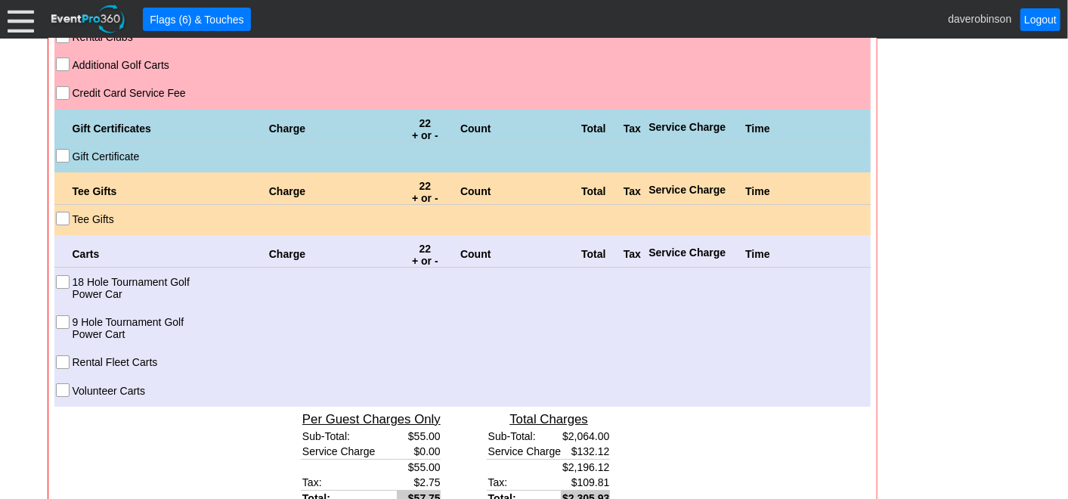
scroll to position [3016, 0]
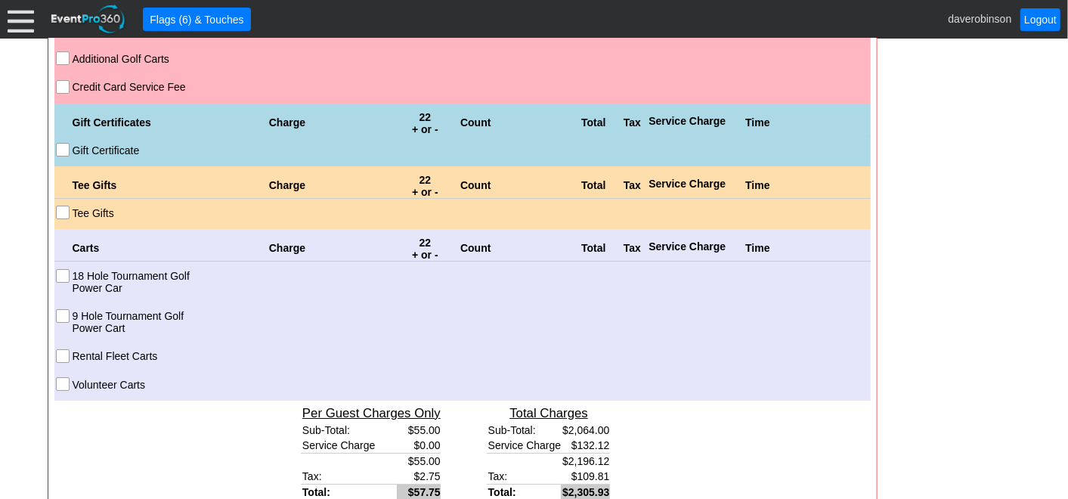
click at [62, 310] on input "9 Hole Tournament Golf Power Cart" at bounding box center [64, 317] width 15 height 15
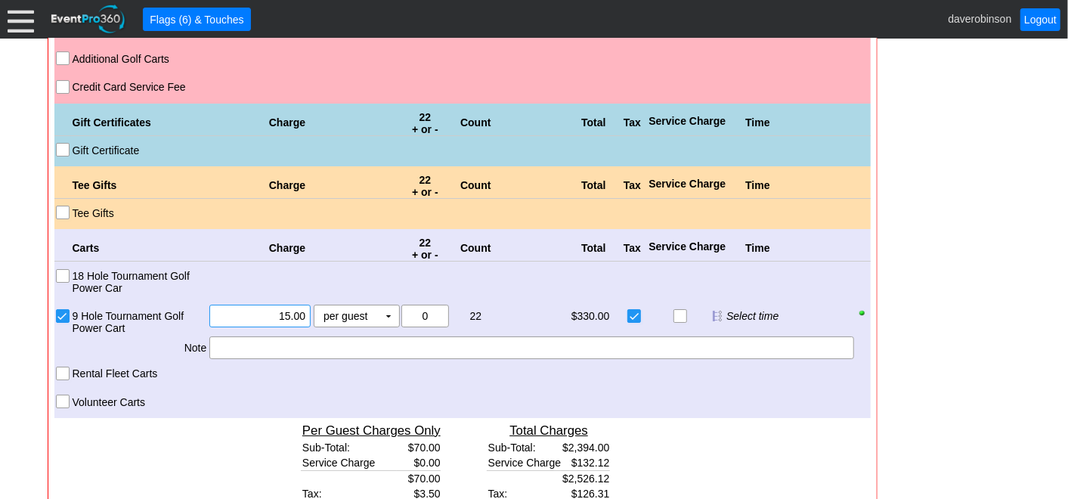
drag, startPoint x: 252, startPoint y: 283, endPoint x: 310, endPoint y: 283, distance: 57.5
click at [310, 305] on div "Χ 15.00" at bounding box center [260, 320] width 104 height 31
type input "$16.00"
click at [295, 336] on div at bounding box center [531, 347] width 644 height 23
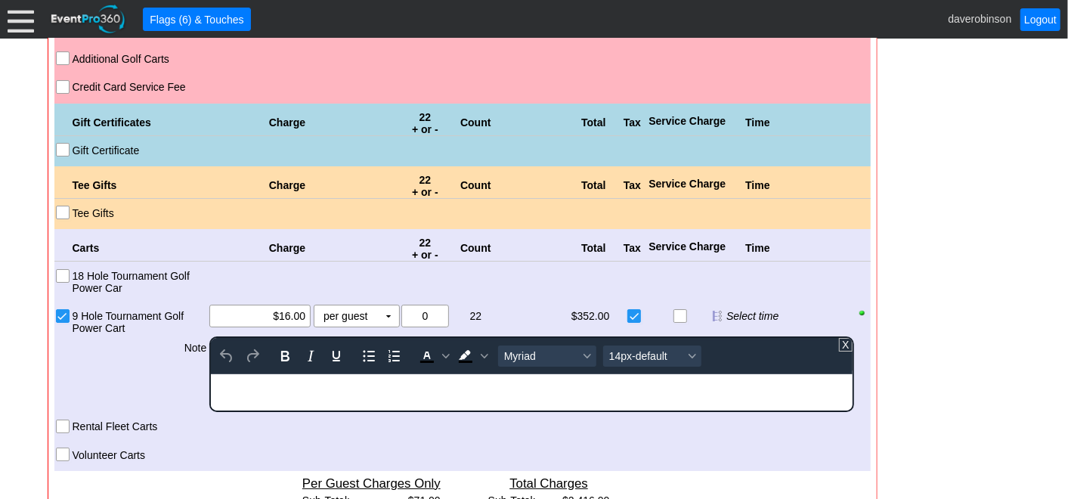
scroll to position [0, 0]
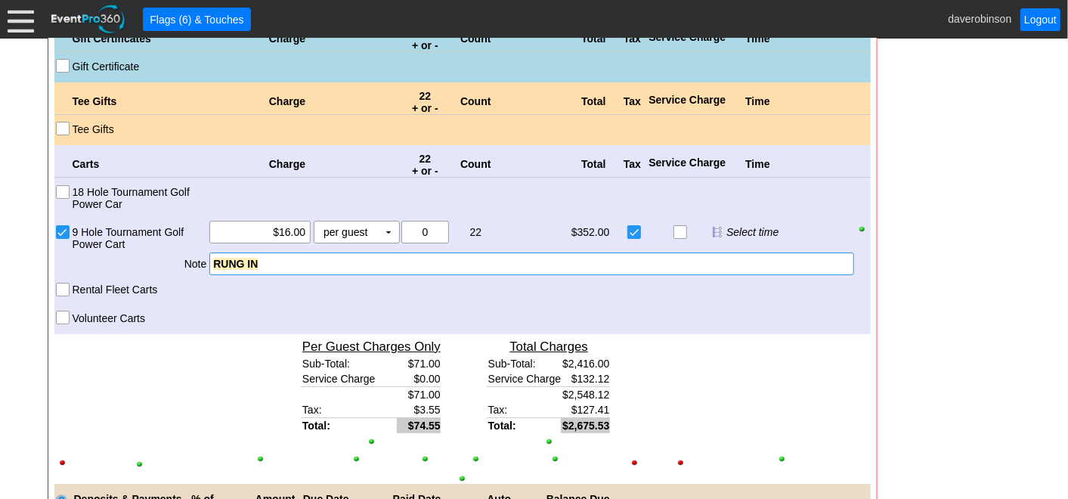
scroll to position [3184, 0]
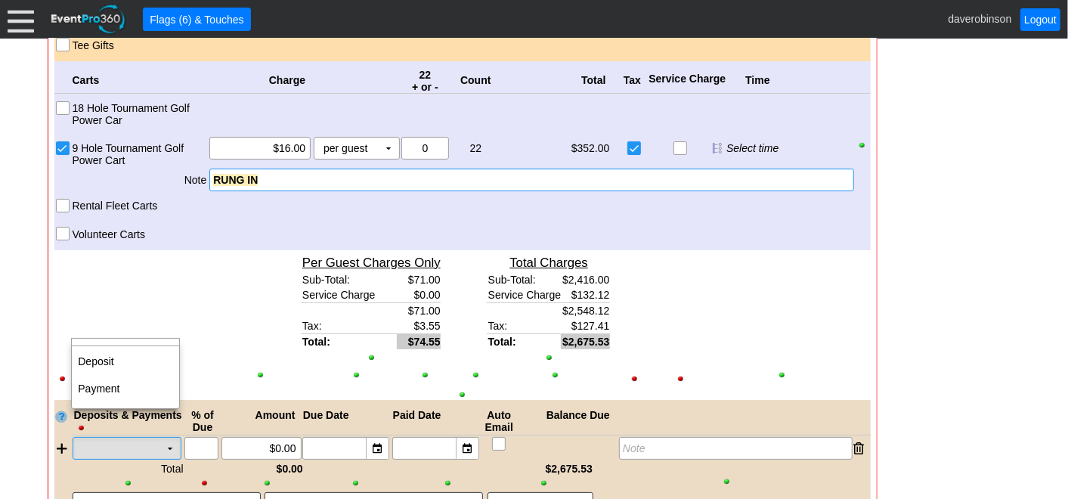
click at [173, 438] on td "▼" at bounding box center [170, 448] width 21 height 21
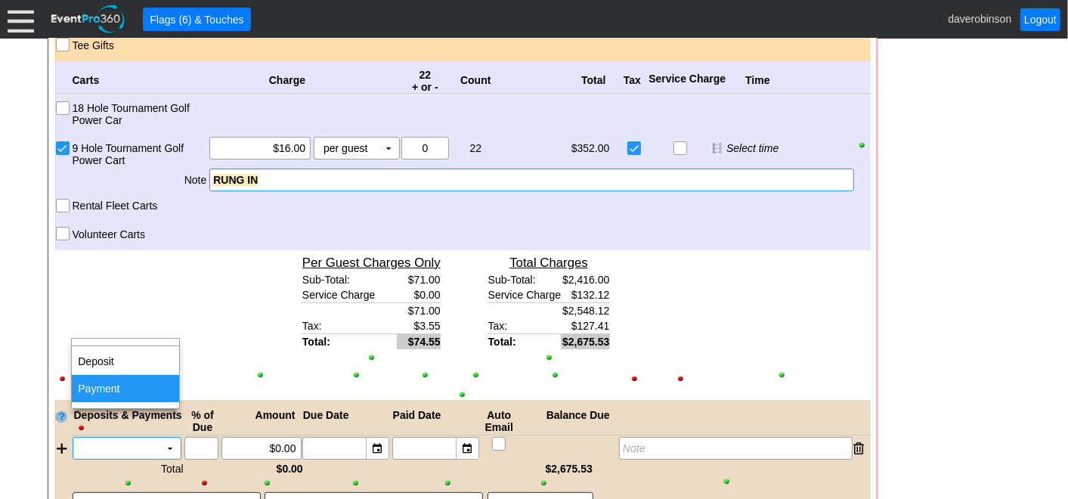
click at [129, 382] on td "Payment" at bounding box center [125, 388] width 107 height 27
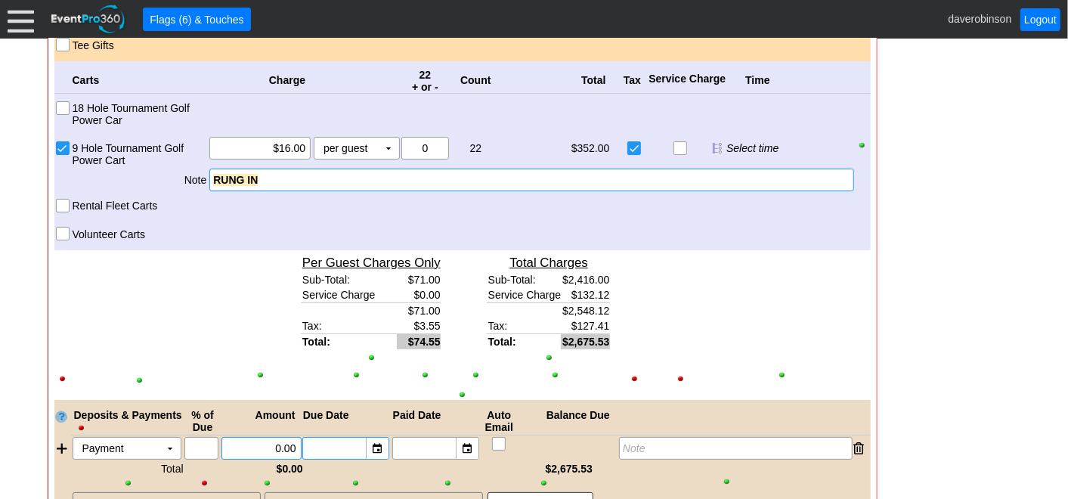
drag, startPoint x: 250, startPoint y: 413, endPoint x: 318, endPoint y: 417, distance: 67.4
click at [318, 437] on div "Payment Χ ▼ Χ Χ 0.00 ▼ Χ ▼ Χ Note" at bounding box center [471, 448] width 800 height 23
type input "$2,675.53"
click at [695, 437] on div "Note" at bounding box center [735, 448] width 233 height 23
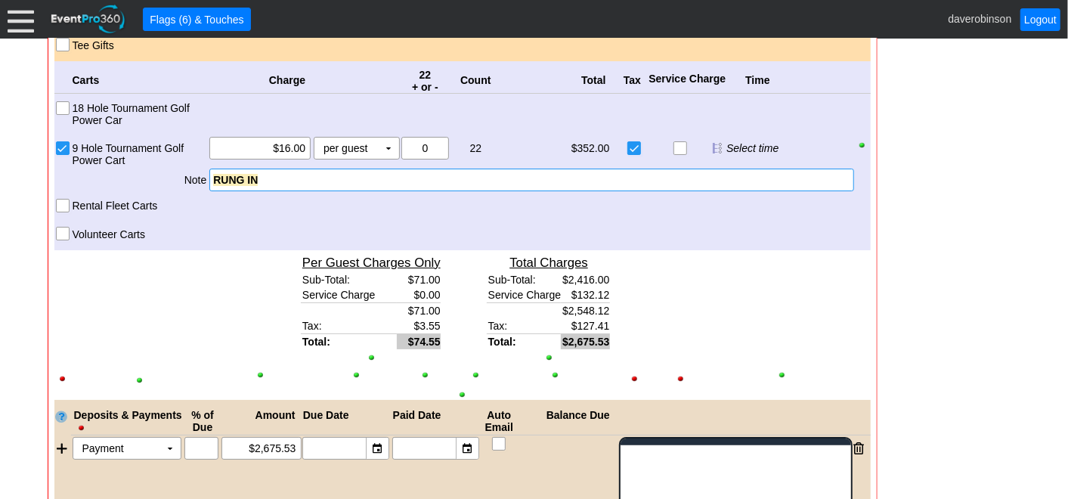
scroll to position [0, 0]
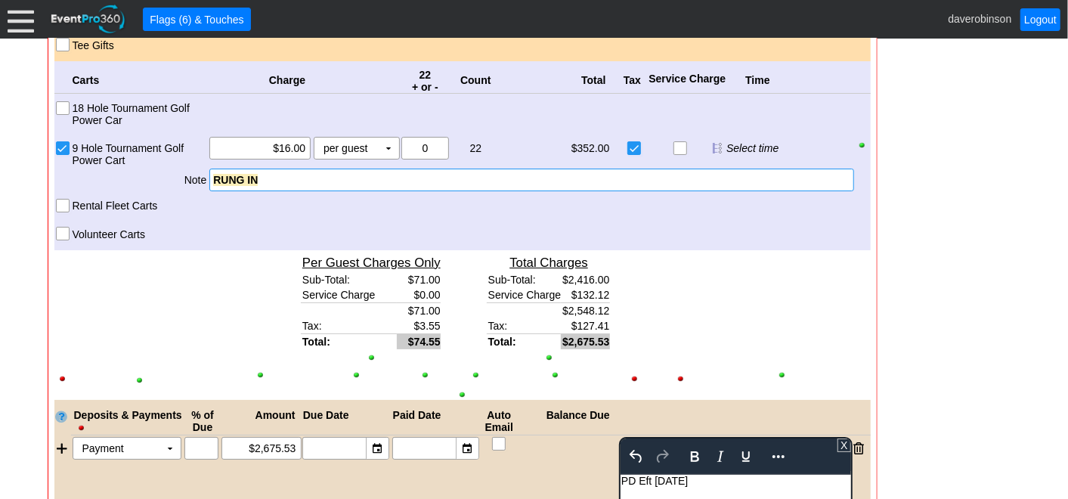
click at [825, 295] on div at bounding box center [744, 309] width 253 height 118
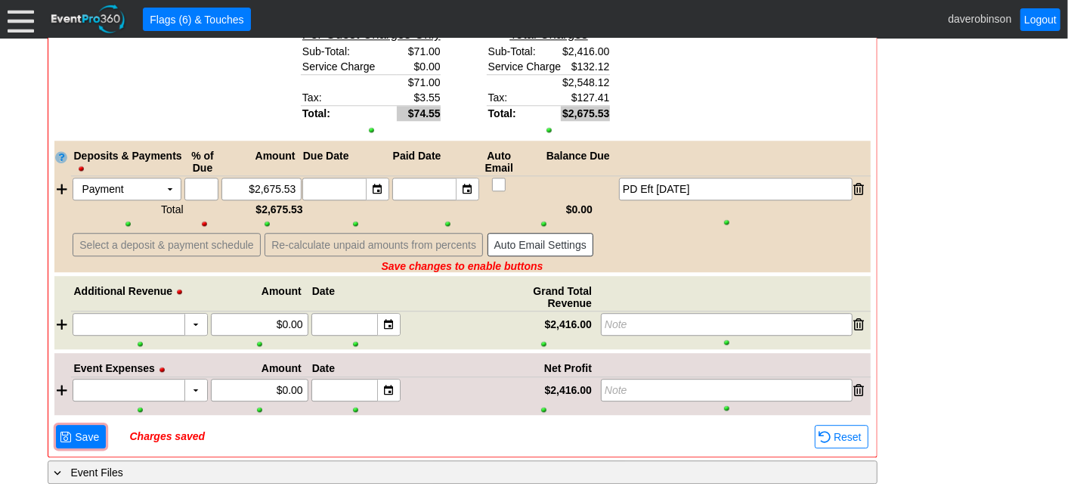
scroll to position [2163, 0]
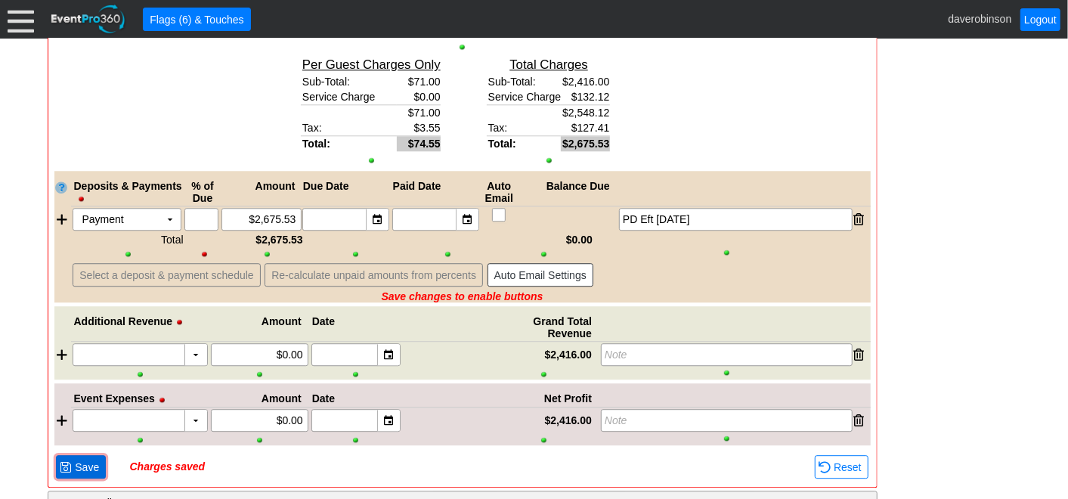
click at [86, 460] on span "Save" at bounding box center [87, 467] width 30 height 15
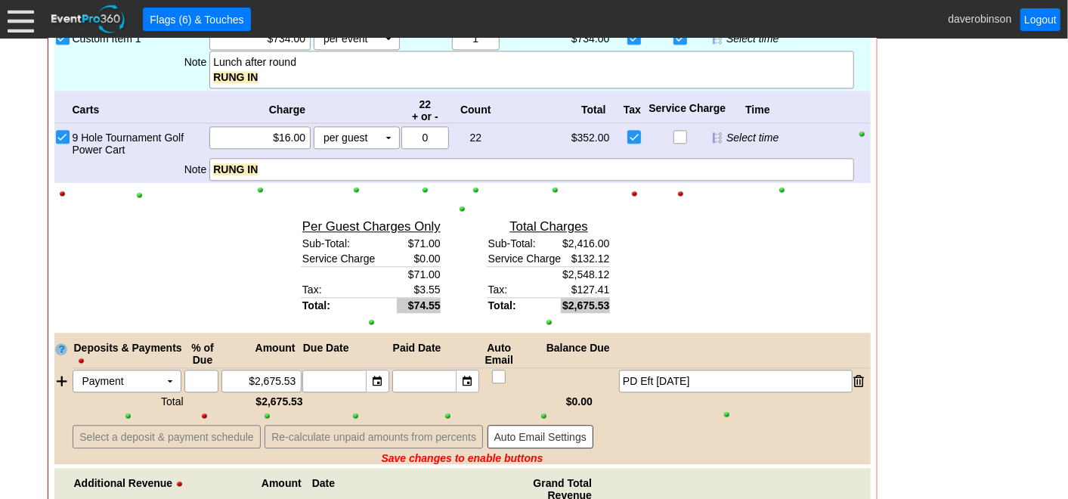
scroll to position [1995, 0]
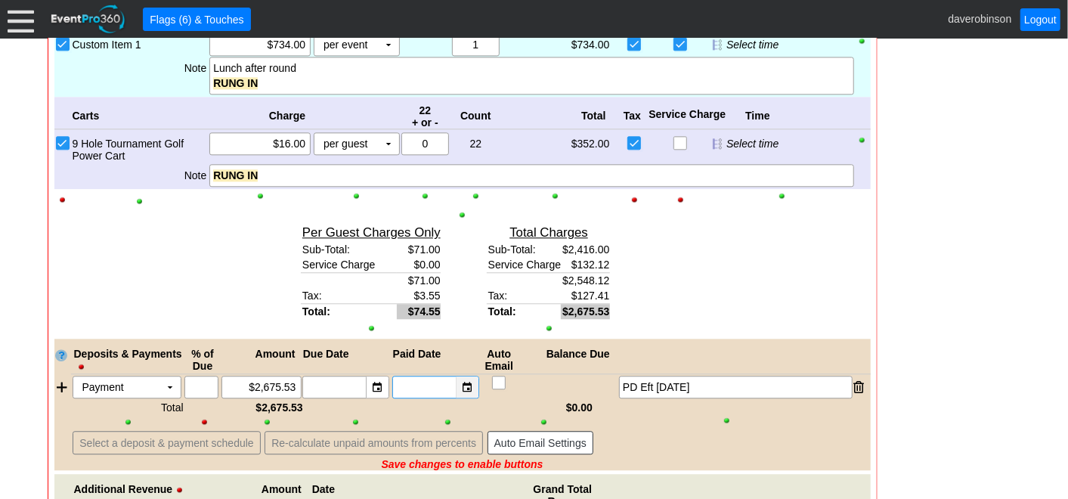
click at [473, 376] on div "▼" at bounding box center [467, 386] width 23 height 21
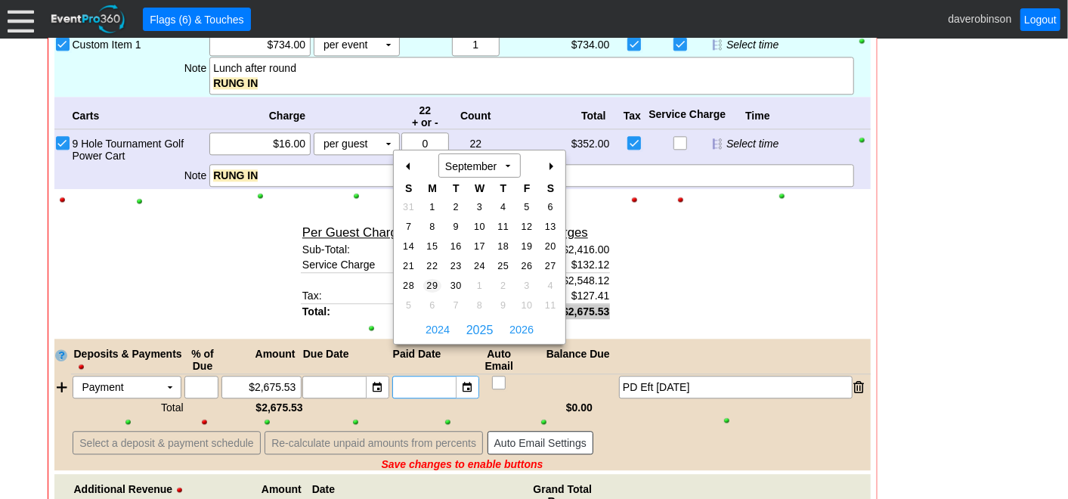
click at [434, 290] on span "29" at bounding box center [431, 286] width 17 height 14
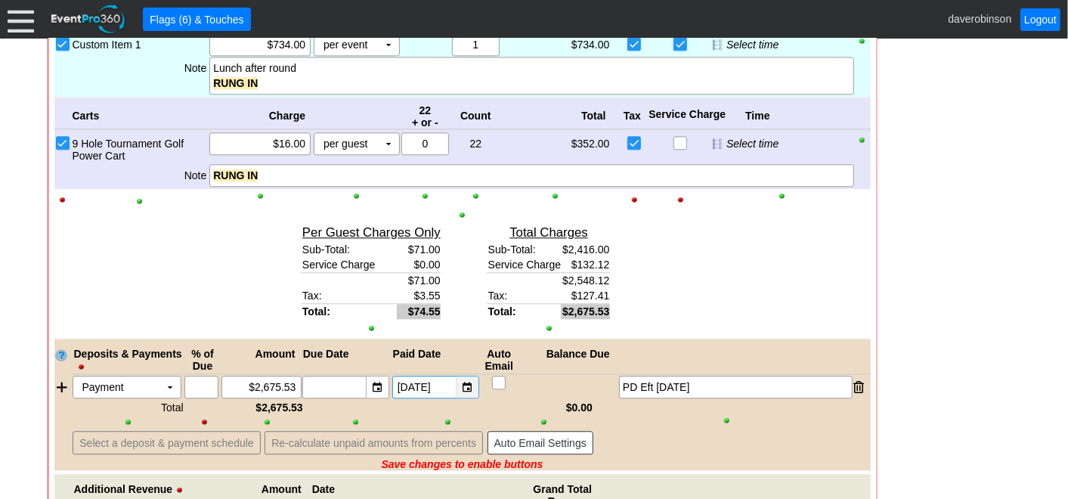
click at [472, 376] on div "▼" at bounding box center [467, 386] width 23 height 21
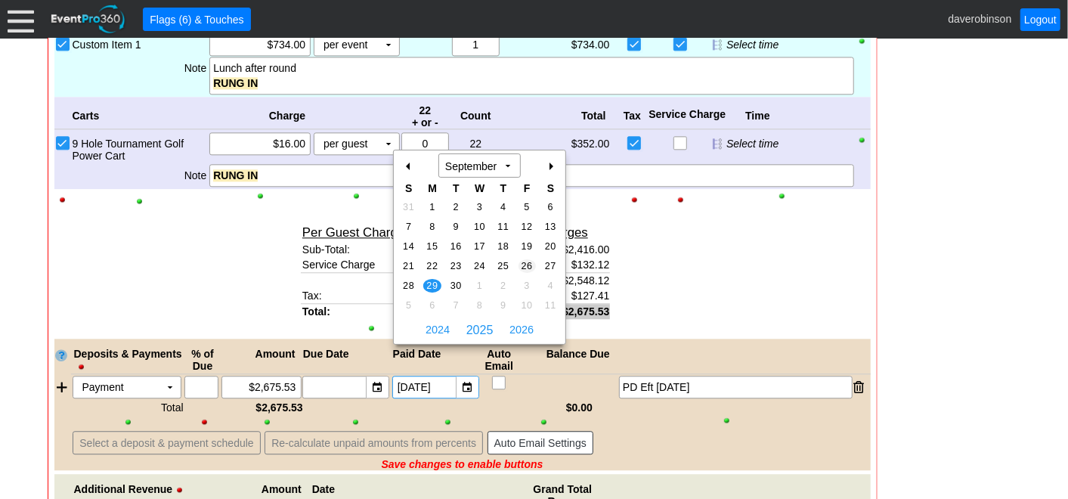
click at [530, 265] on span "26" at bounding box center [527, 266] width 17 height 14
type input "[DATE]"
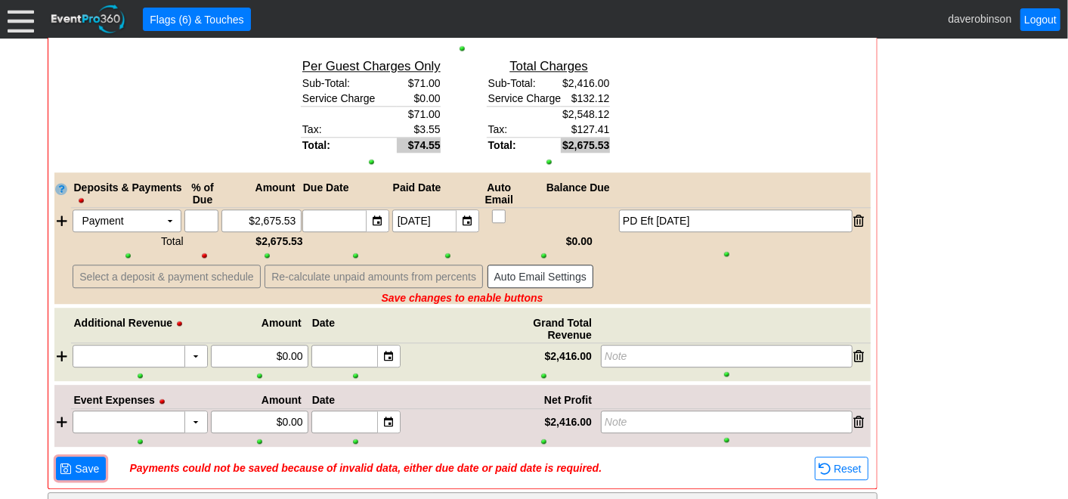
scroll to position [2163, 0]
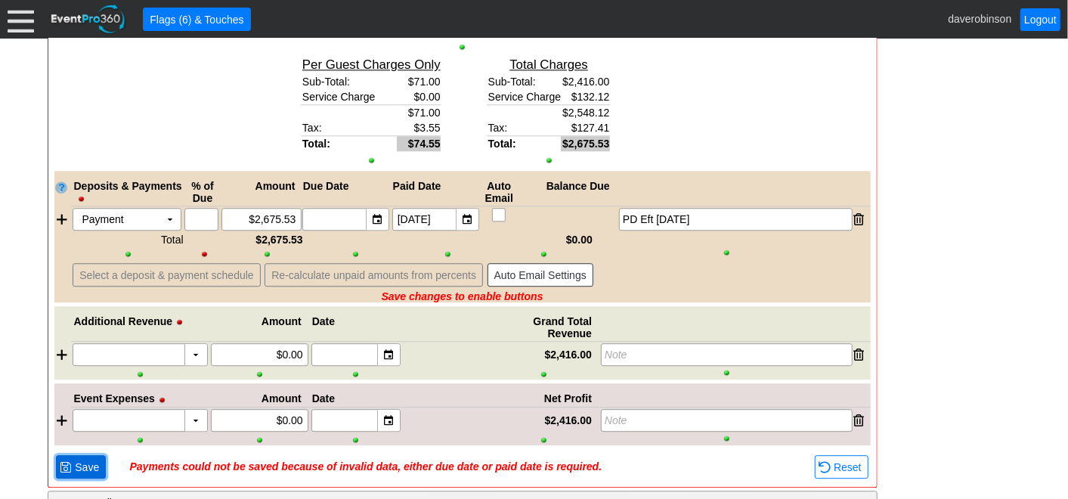
click at [67, 455] on span "● Save" at bounding box center [81, 466] width 50 height 23
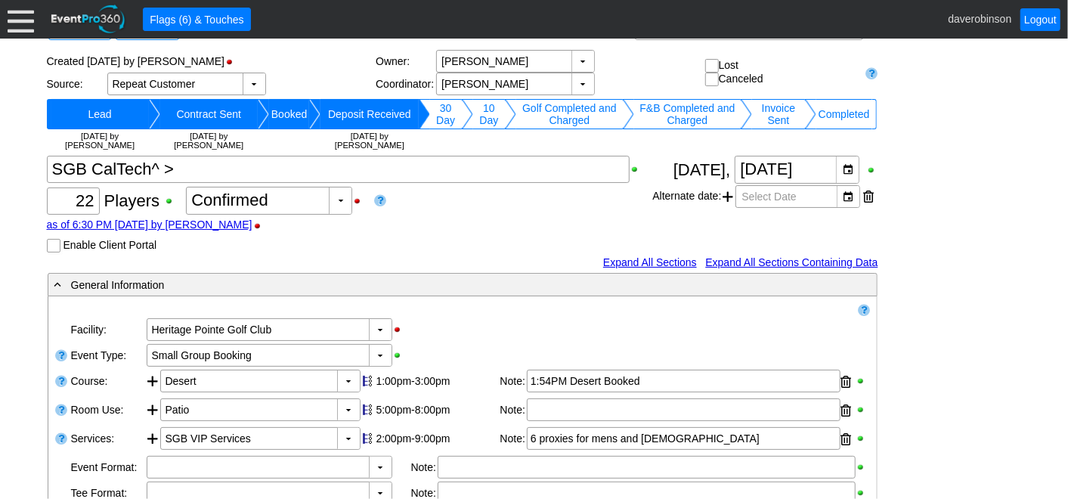
scroll to position [0, 0]
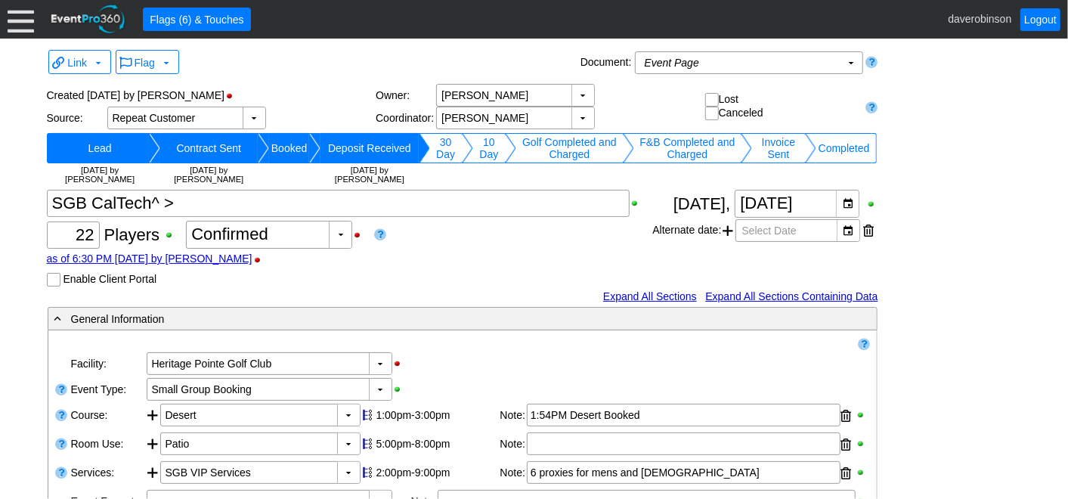
click at [827, 144] on td "Completed" at bounding box center [844, 148] width 56 height 30
